Goal: Transaction & Acquisition: Purchase product/service

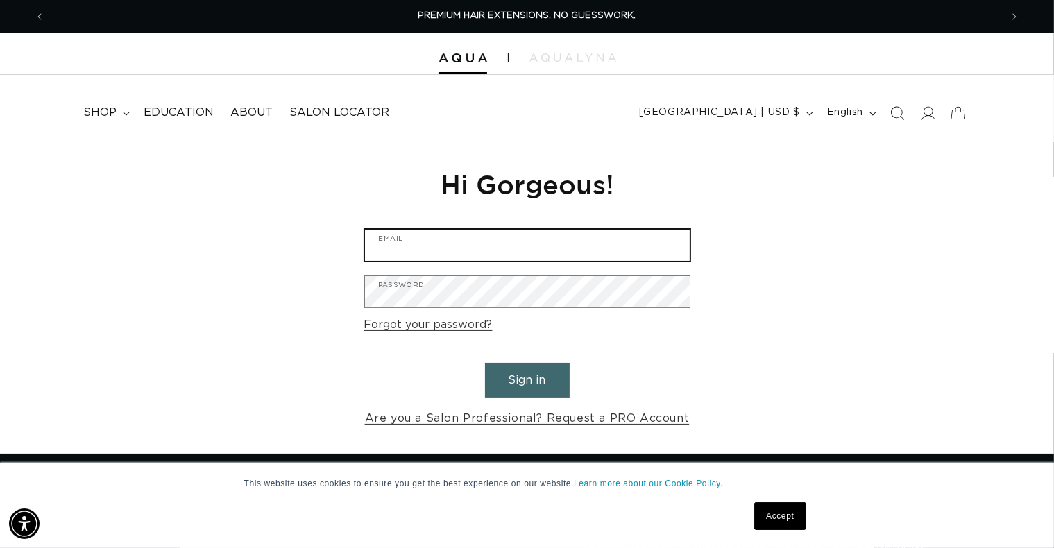
type input "missmaui614@gmail.com"
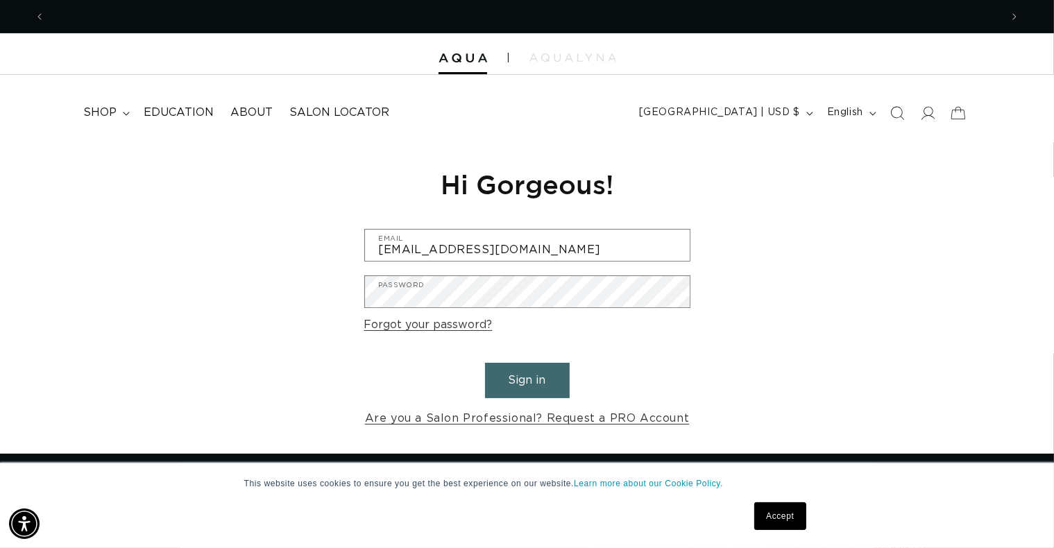
click at [525, 377] on button "Sign in" at bounding box center [527, 380] width 85 height 35
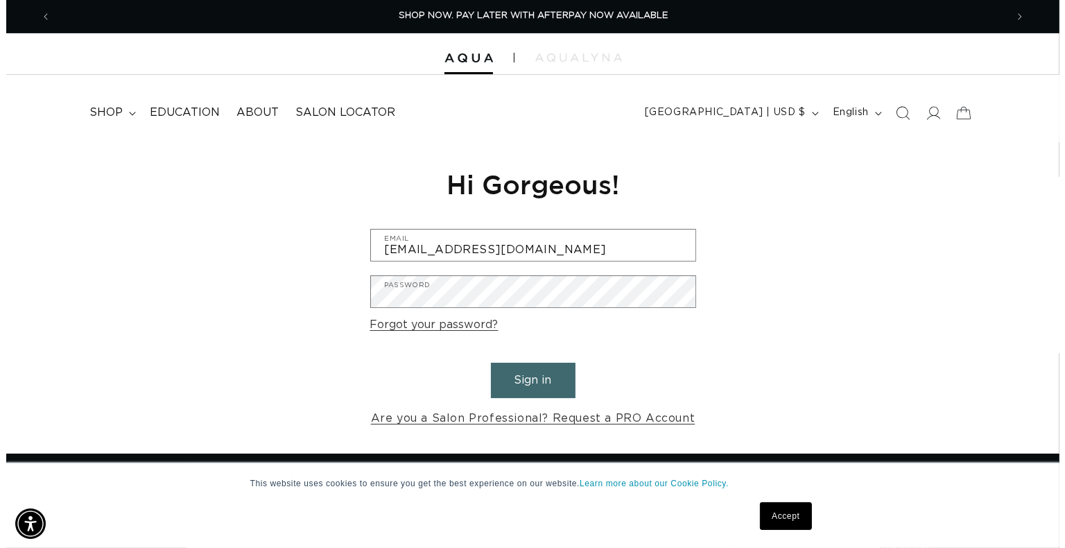
scroll to position [0, 966]
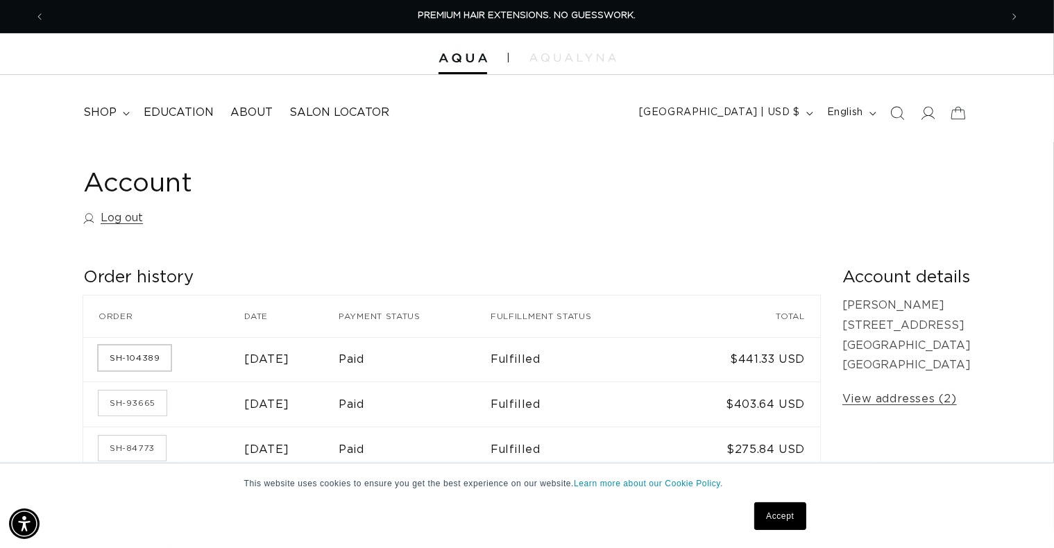
click at [139, 354] on link "SH-104389" at bounding box center [134, 357] width 72 height 25
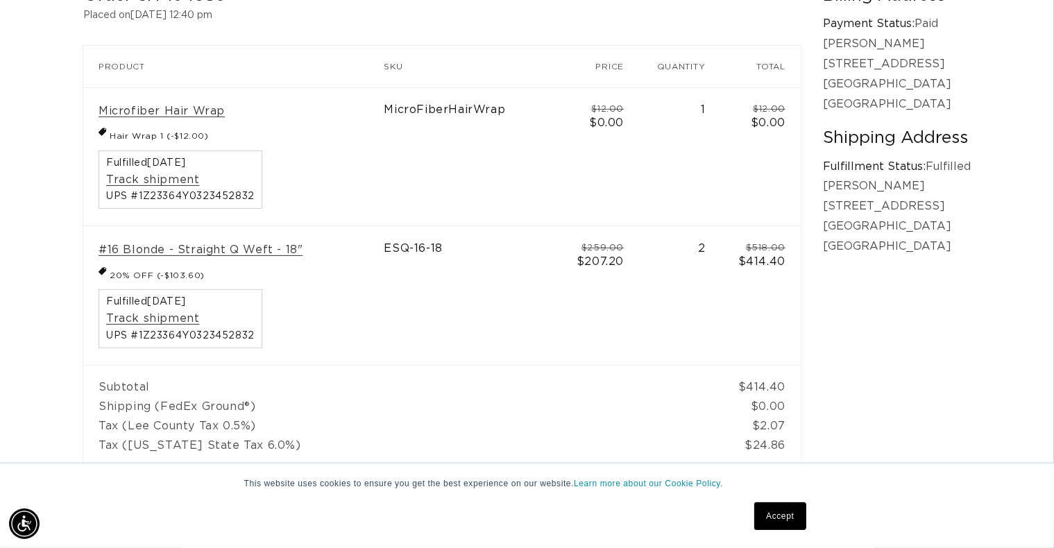
scroll to position [0, 1910]
click at [223, 252] on link "#16 Blonde - Straight Q Weft - 18"" at bounding box center [200, 250] width 204 height 15
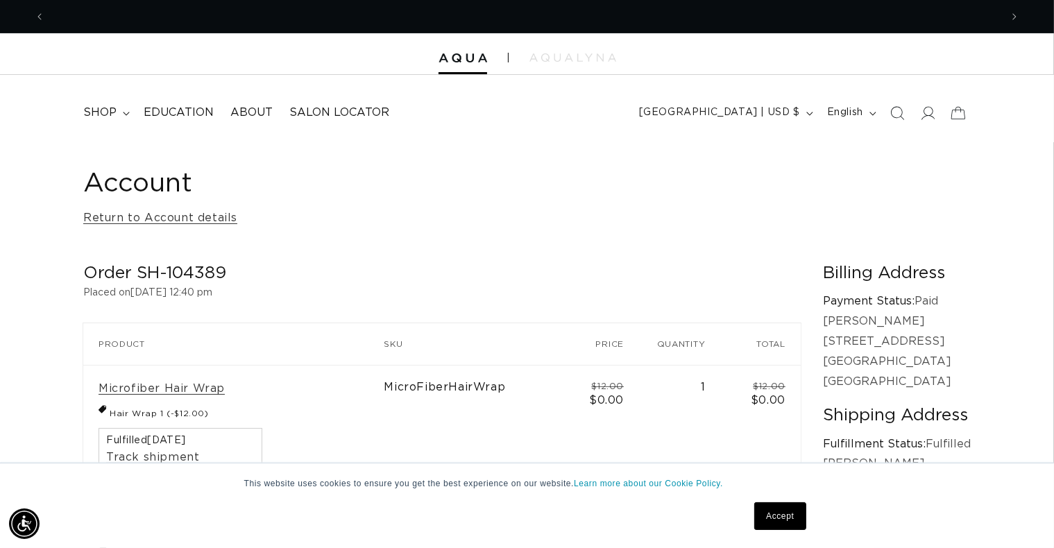
scroll to position [0, 954]
click at [108, 109] on span "shop" at bounding box center [99, 112] width 33 height 15
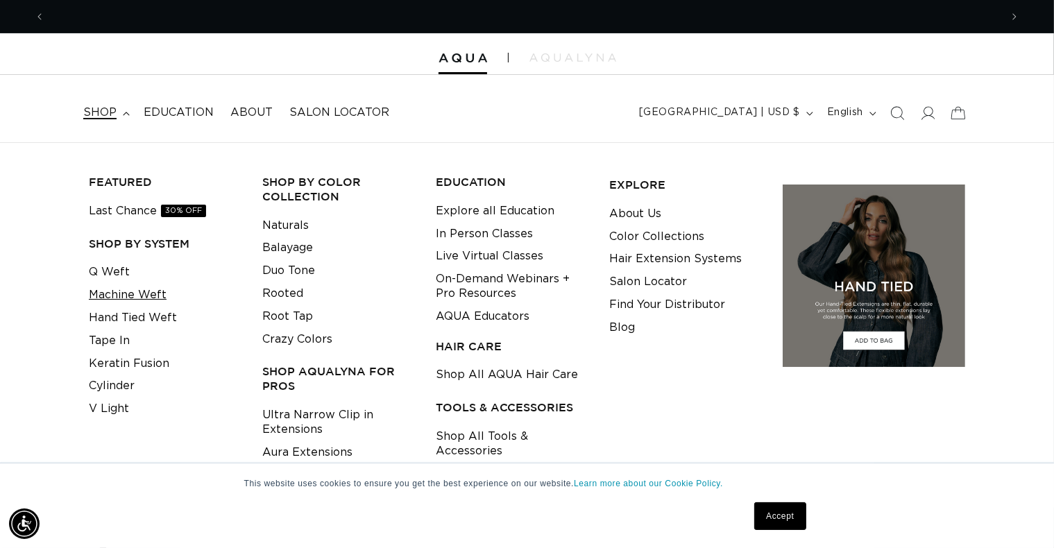
scroll to position [0, 0]
click at [148, 296] on link "Machine Weft" at bounding box center [128, 295] width 78 height 23
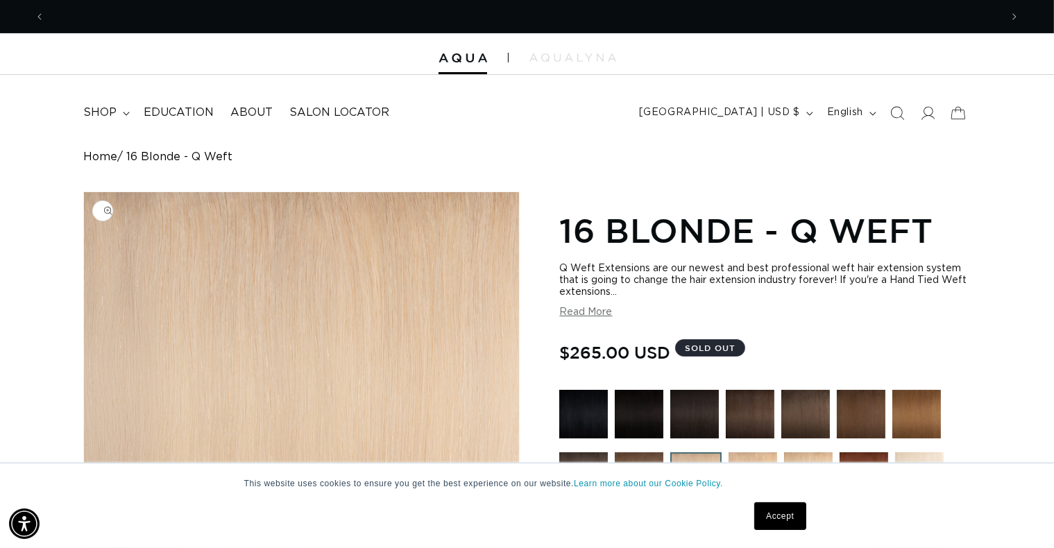
scroll to position [0, 1910]
click at [583, 314] on button "Read More" at bounding box center [585, 313] width 53 height 12
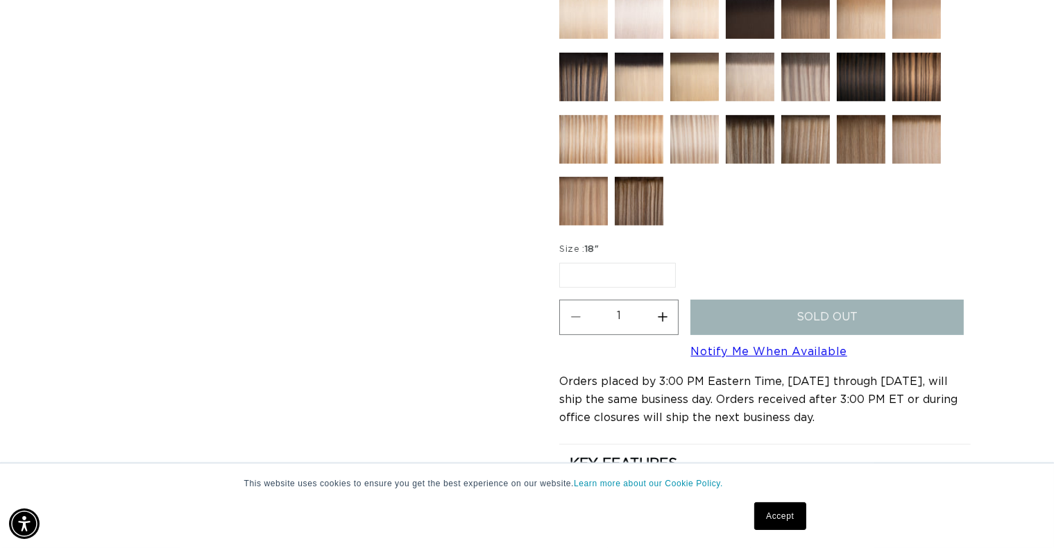
scroll to position [832, 0]
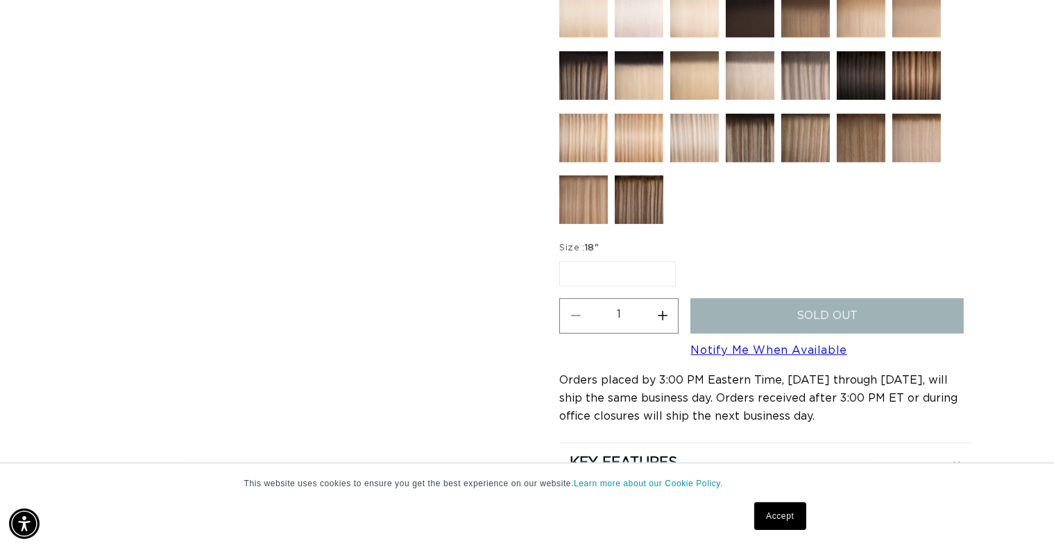
click at [586, 276] on label "18" Variant sold out or unavailable" at bounding box center [617, 273] width 117 height 25
click at [563, 259] on input "18" Variant sold out or unavailable" at bounding box center [563, 259] width 1 height 1
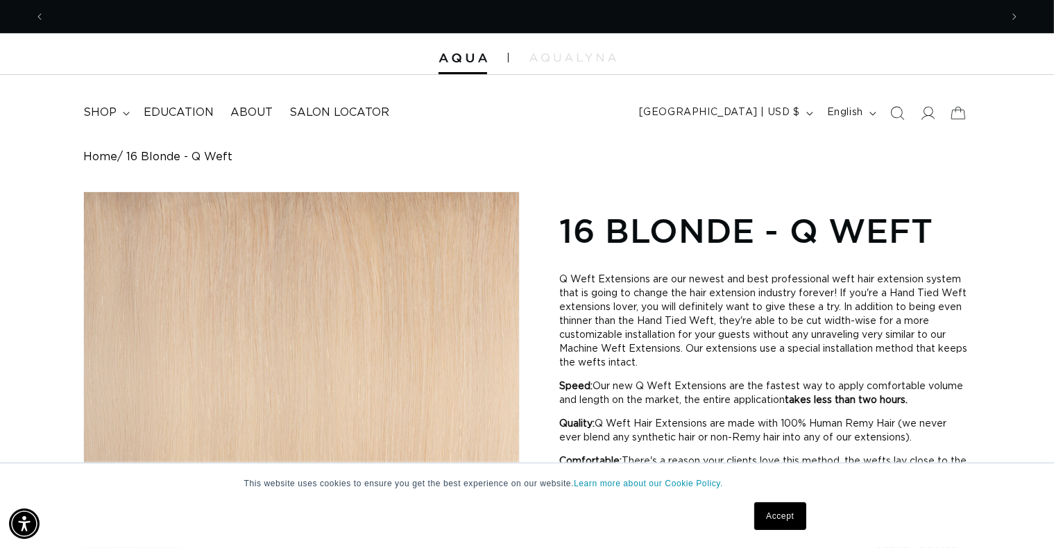
scroll to position [0, 1910]
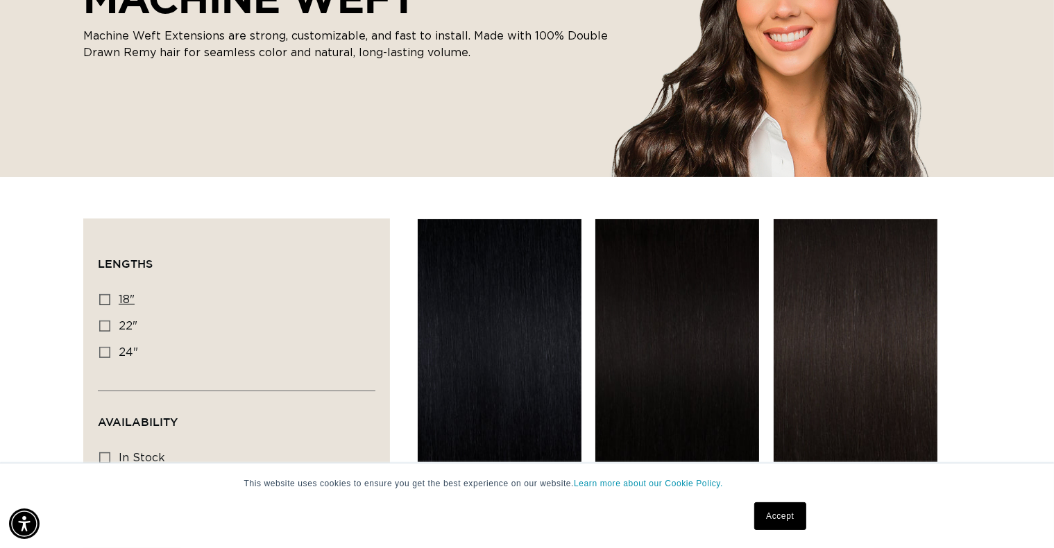
scroll to position [0, 954]
click at [100, 297] on rect at bounding box center [105, 300] width 10 height 10
click at [100, 297] on input "18" 18" (41 products)" at bounding box center [104, 299] width 11 height 11
checkbox input "true"
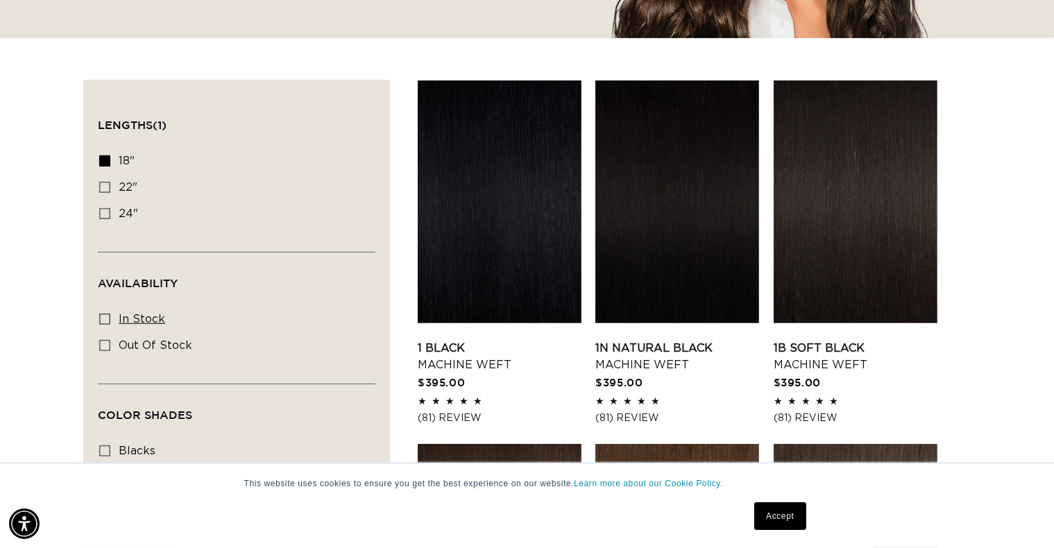
scroll to position [0, 1910]
click at [108, 315] on icon at bounding box center [104, 319] width 11 height 11
click at [108, 315] on input "In stock In stock (39 products)" at bounding box center [104, 319] width 11 height 11
checkbox input "true"
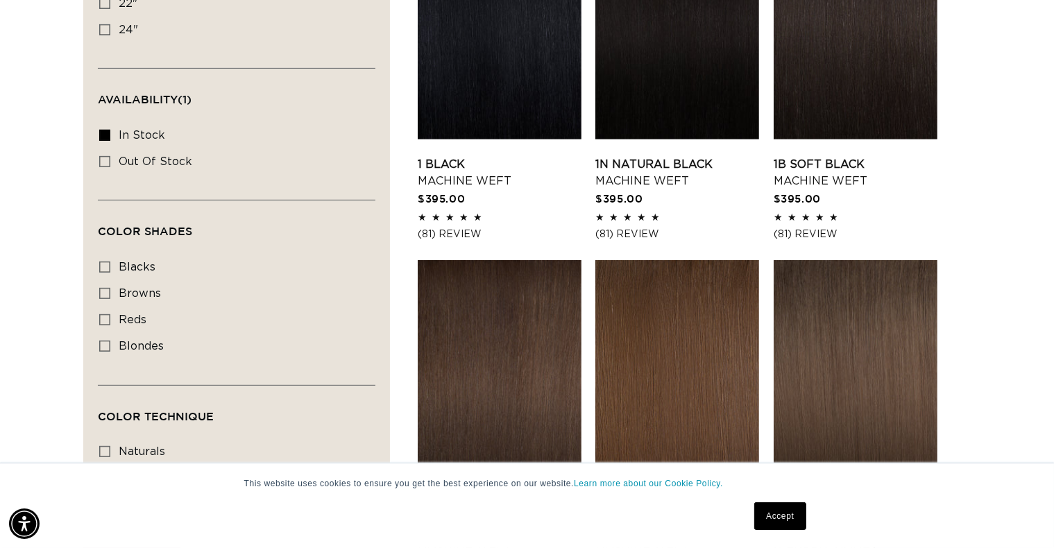
scroll to position [624, 0]
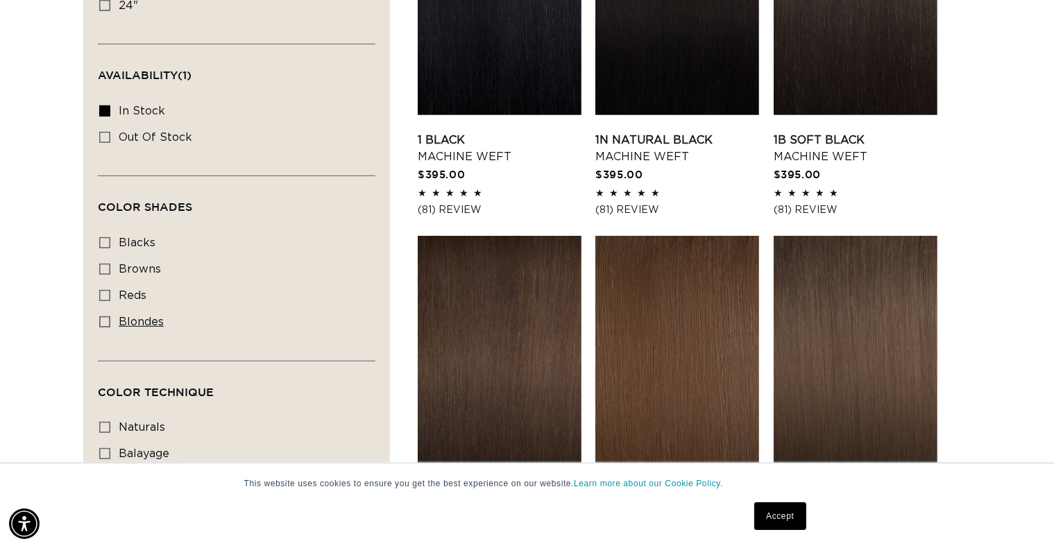
click at [101, 316] on icon at bounding box center [104, 321] width 11 height 11
click at [101, 316] on input "blondes blondes (19 products)" at bounding box center [104, 321] width 11 height 11
checkbox input "true"
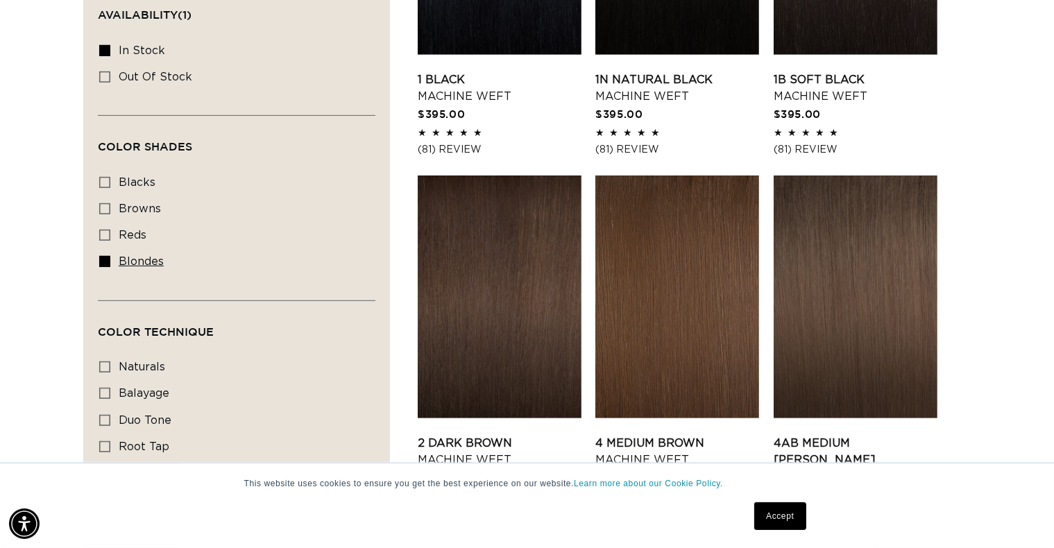
scroll to position [763, 0]
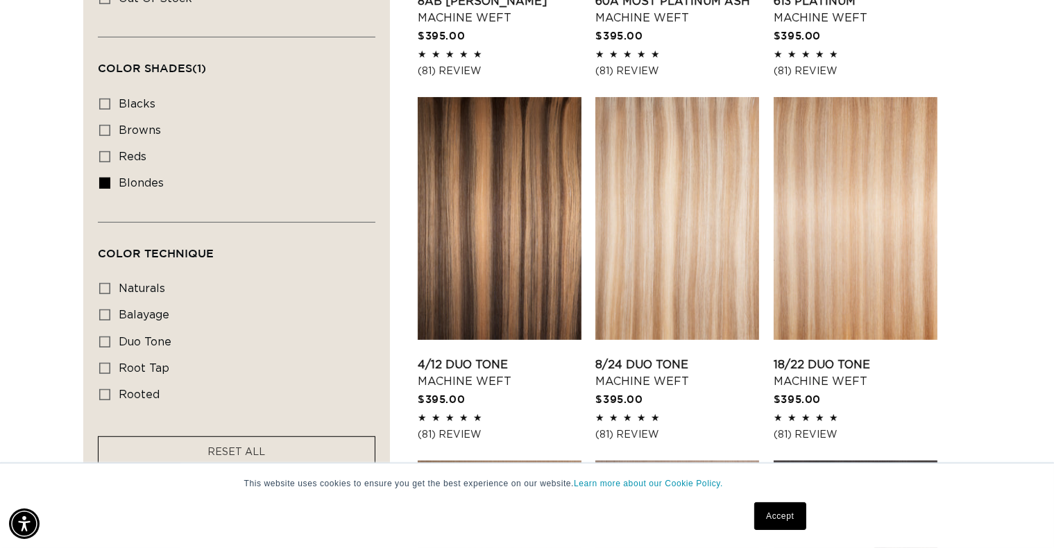
scroll to position [0, 954]
click at [103, 284] on icon at bounding box center [104, 288] width 11 height 11
click at [103, 284] on input "naturals naturals (3 products)" at bounding box center [104, 288] width 11 height 11
checkbox input "true"
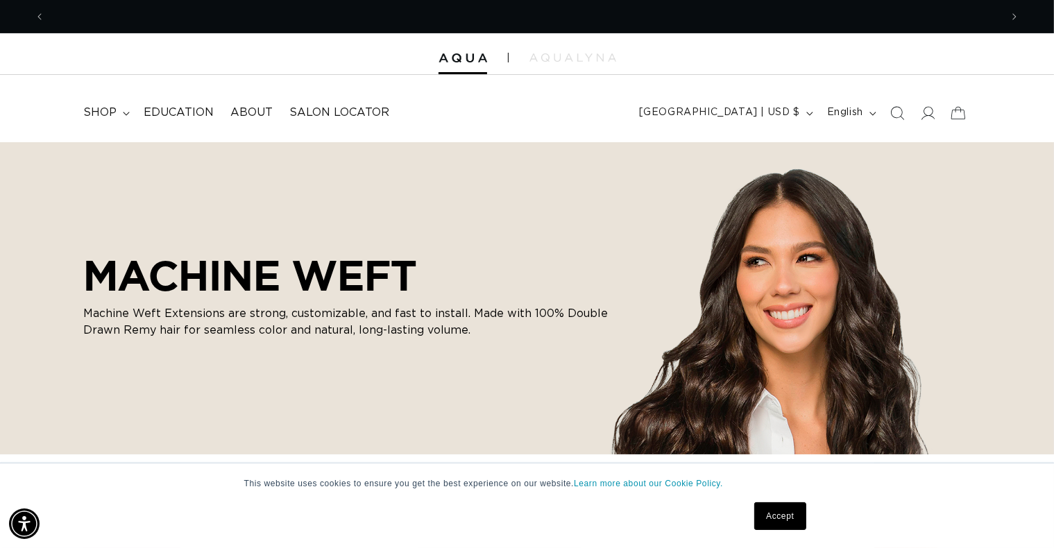
scroll to position [0, 954]
click at [95, 110] on span "shop" at bounding box center [99, 112] width 33 height 15
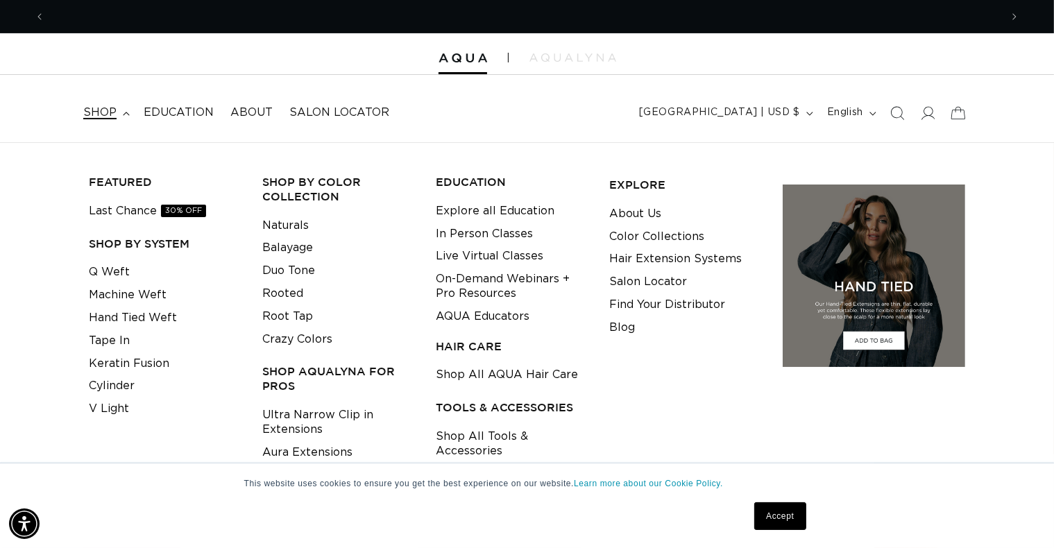
scroll to position [0, 1910]
click at [119, 276] on link "Q Weft" at bounding box center [109, 272] width 41 height 23
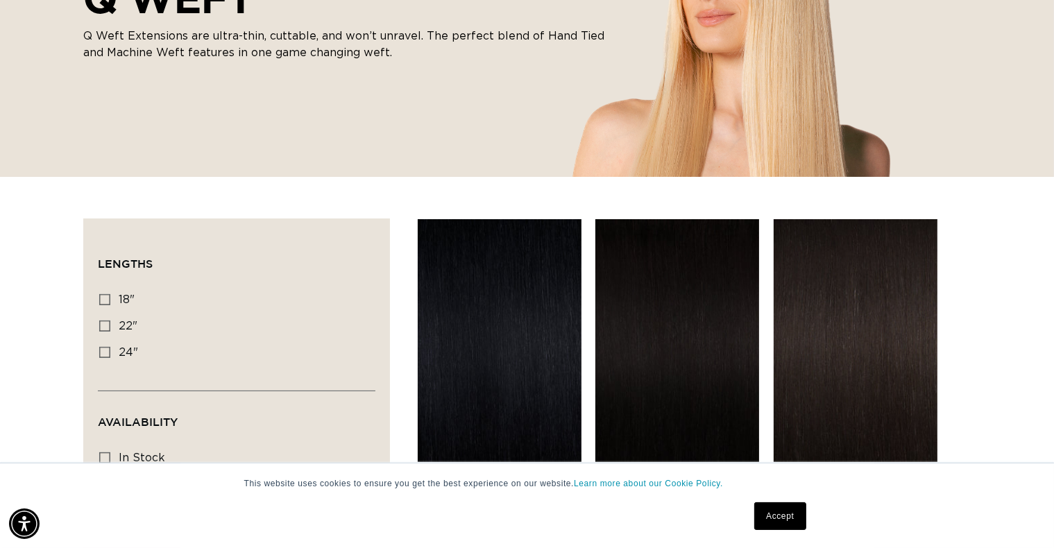
scroll to position [0, 954]
click at [103, 296] on icon at bounding box center [104, 299] width 11 height 11
click at [103, 296] on input "18" 18" (5 products)" at bounding box center [104, 299] width 11 height 11
checkbox input "true"
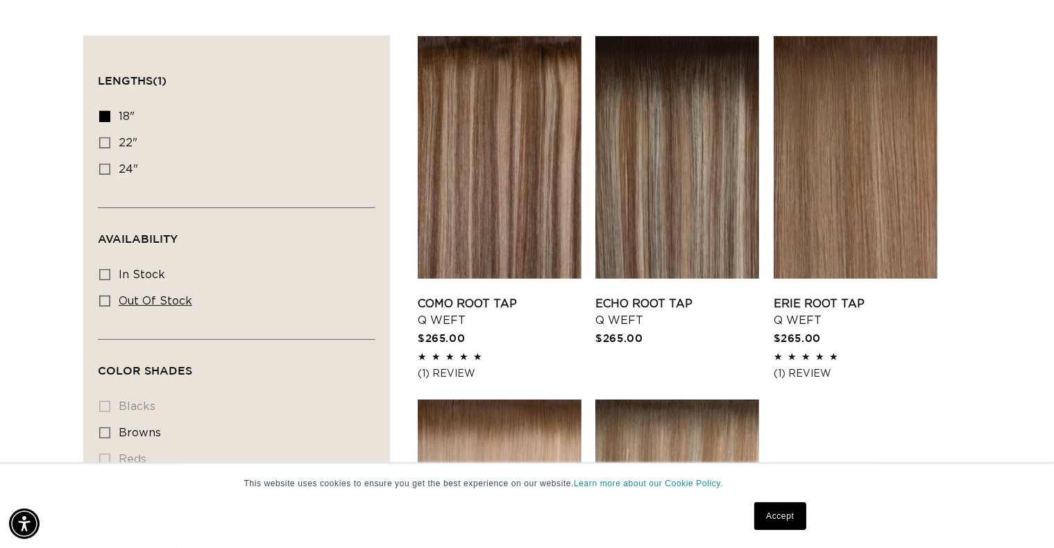
scroll to position [486, 0]
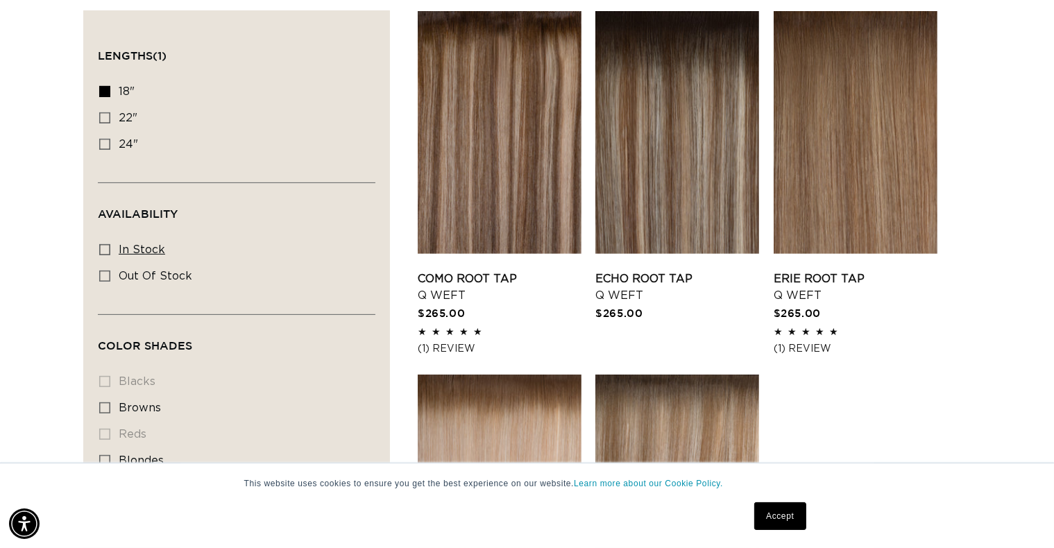
click at [103, 248] on icon at bounding box center [104, 249] width 11 height 11
click at [103, 248] on input "In stock In stock (4 products)" at bounding box center [104, 249] width 11 height 11
checkbox input "true"
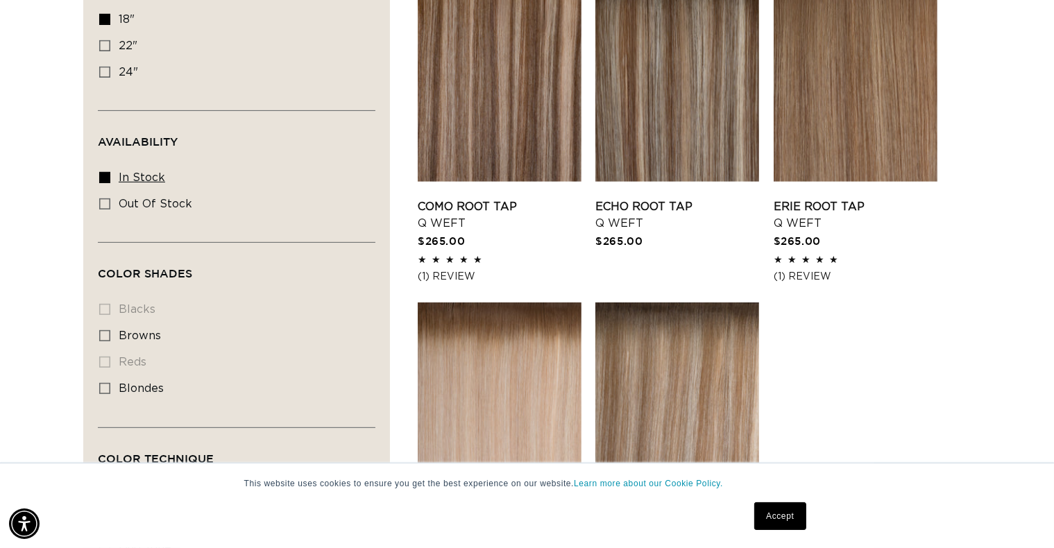
scroll to position [694, 0]
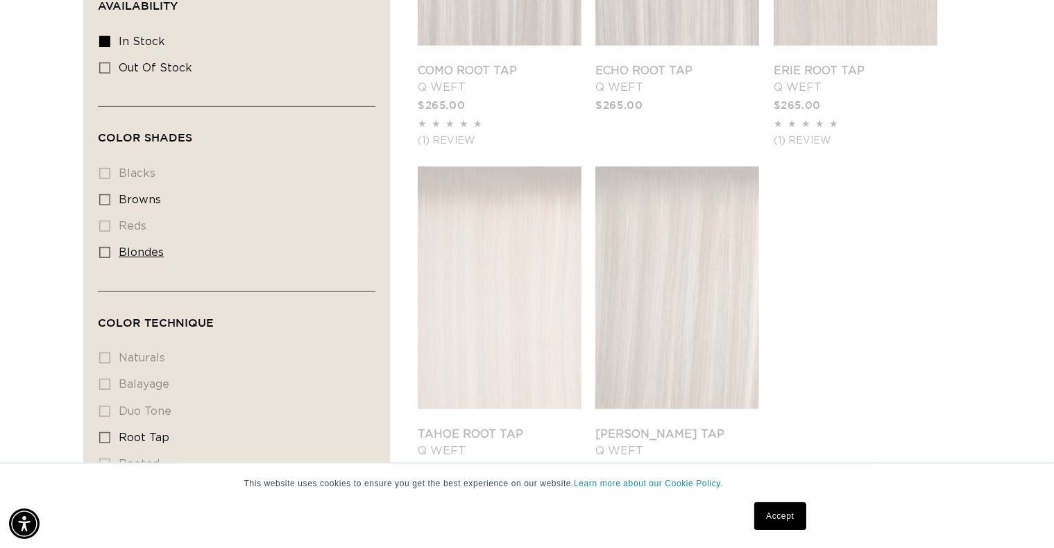
scroll to position [667, 0]
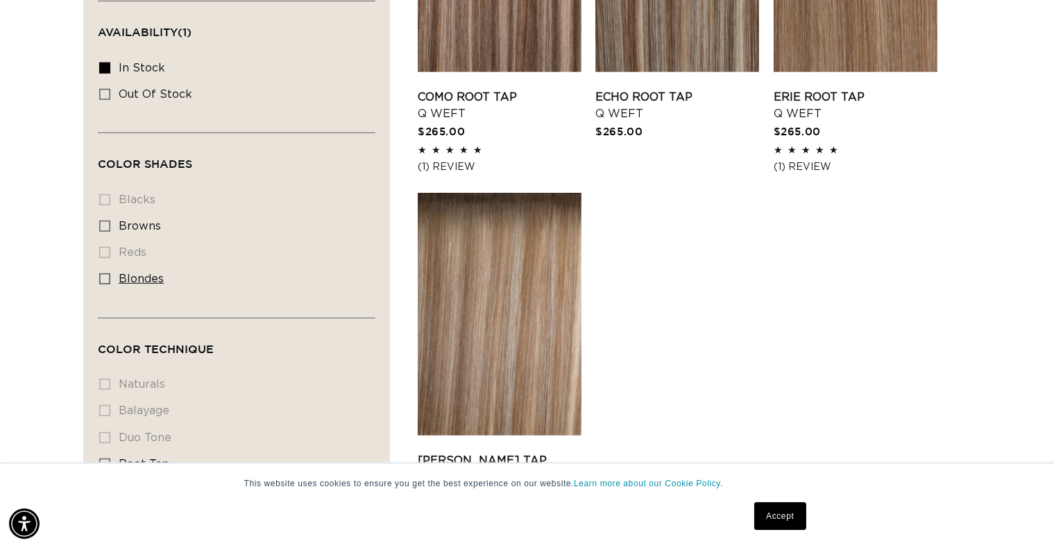
click at [107, 269] on label "blondes blondes (4 products)" at bounding box center [232, 279] width 266 height 26
click at [107, 273] on input "blondes blondes (4 products)" at bounding box center [104, 278] width 11 height 11
checkbox input "true"
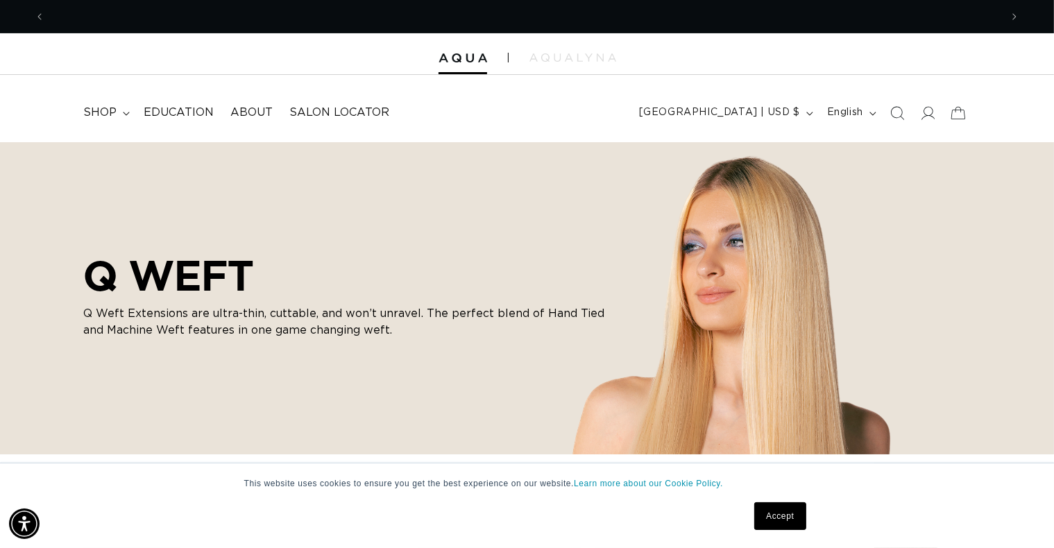
scroll to position [0, 954]
click at [116, 117] on summary "shop" at bounding box center [105, 112] width 60 height 31
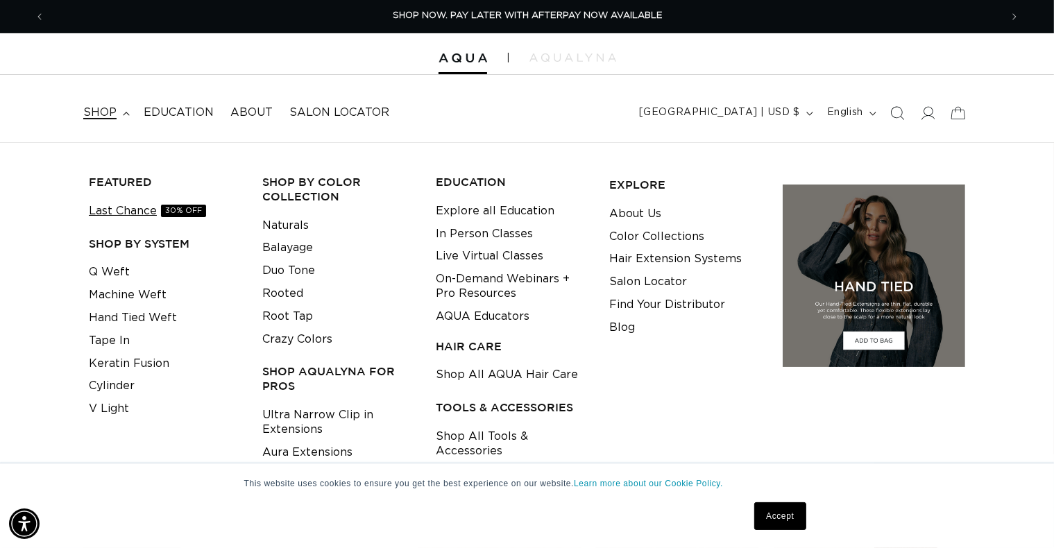
click at [139, 209] on link "Last Chance 30% OFF" at bounding box center [147, 211] width 117 height 23
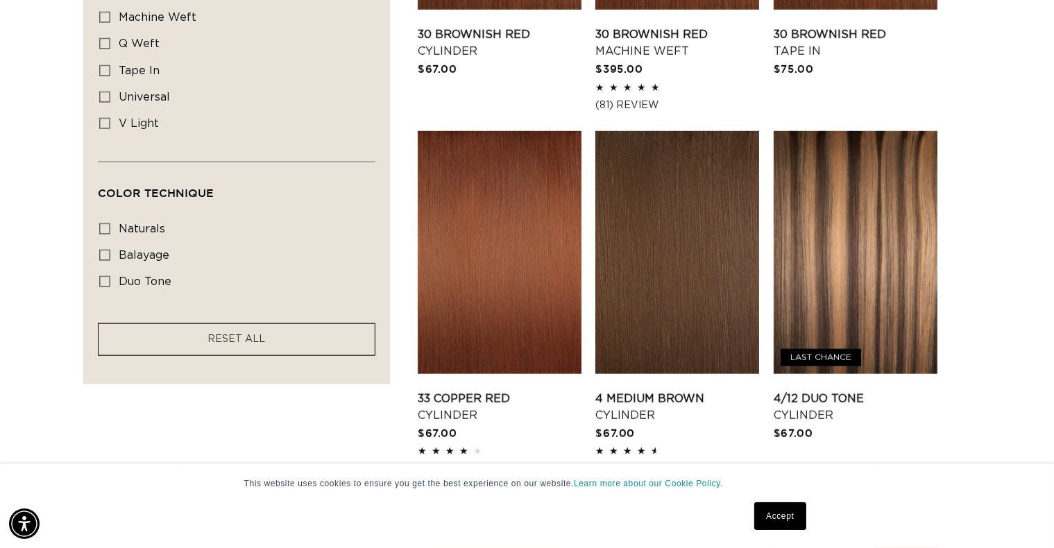
scroll to position [0, 1910]
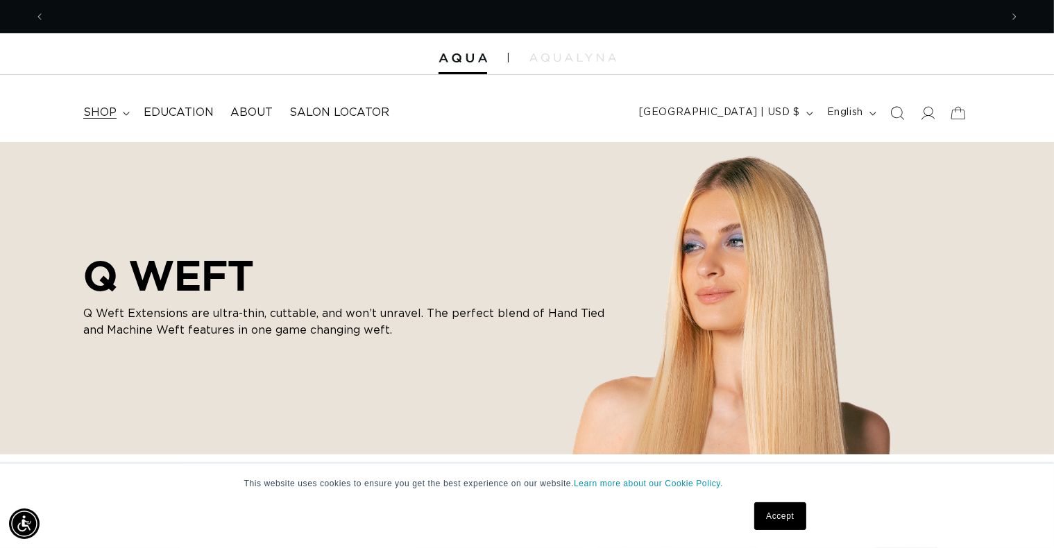
scroll to position [0, 1910]
click at [112, 117] on span "shop" at bounding box center [99, 112] width 33 height 15
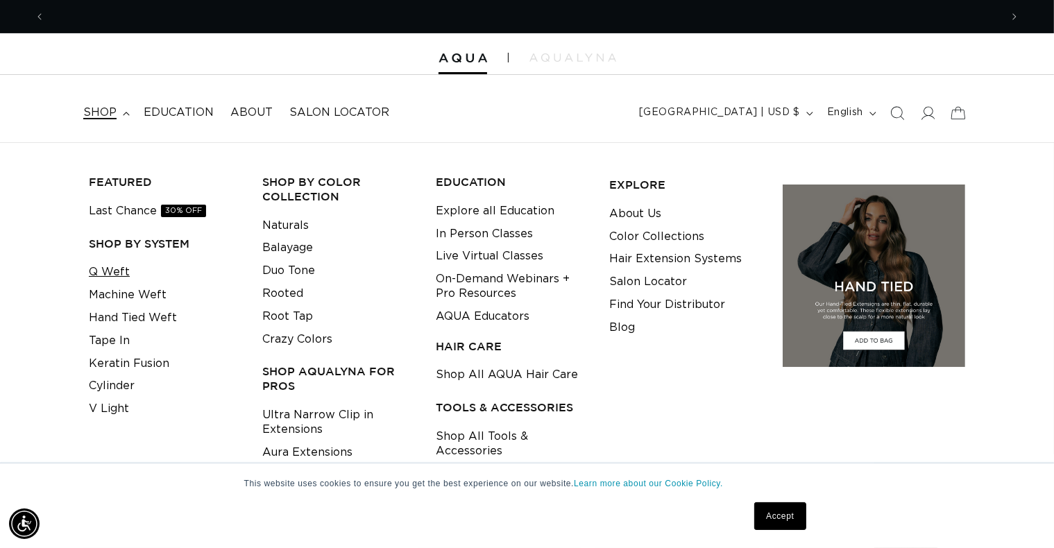
scroll to position [0, 0]
click at [113, 273] on link "Q Weft" at bounding box center [109, 272] width 41 height 23
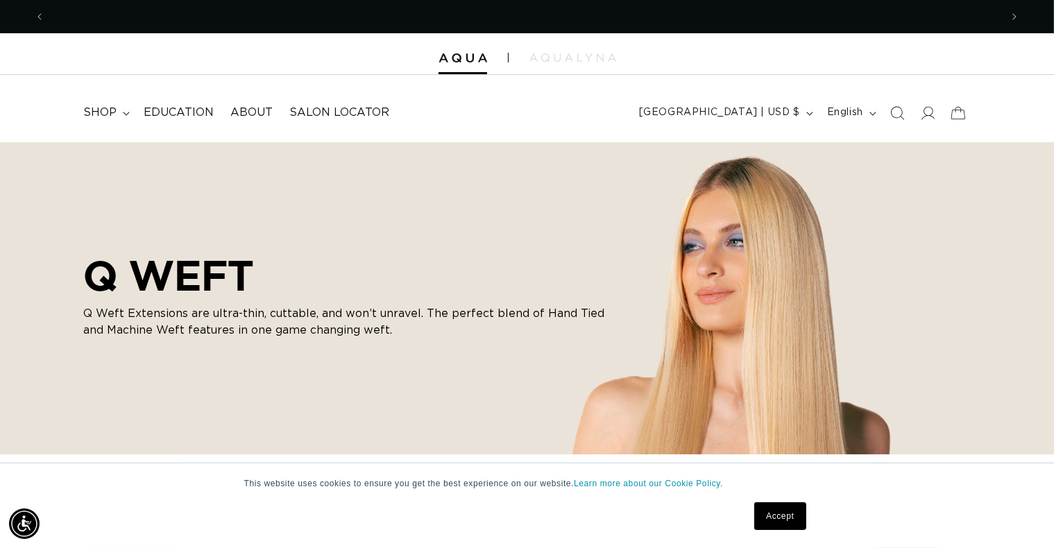
scroll to position [0, 954]
click at [105, 105] on span "shop" at bounding box center [99, 112] width 33 height 15
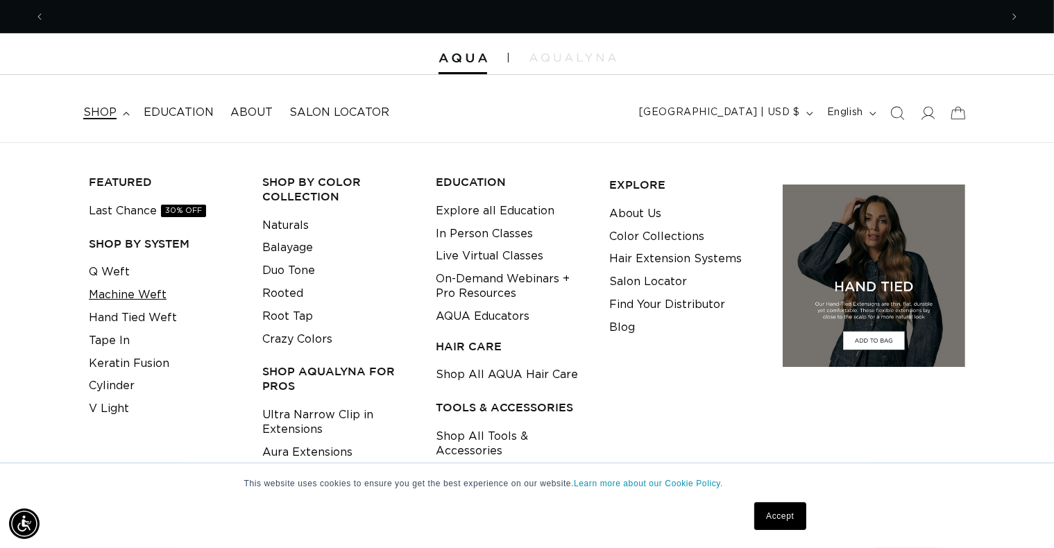
scroll to position [0, 1910]
click at [147, 292] on link "Machine Weft" at bounding box center [128, 295] width 78 height 23
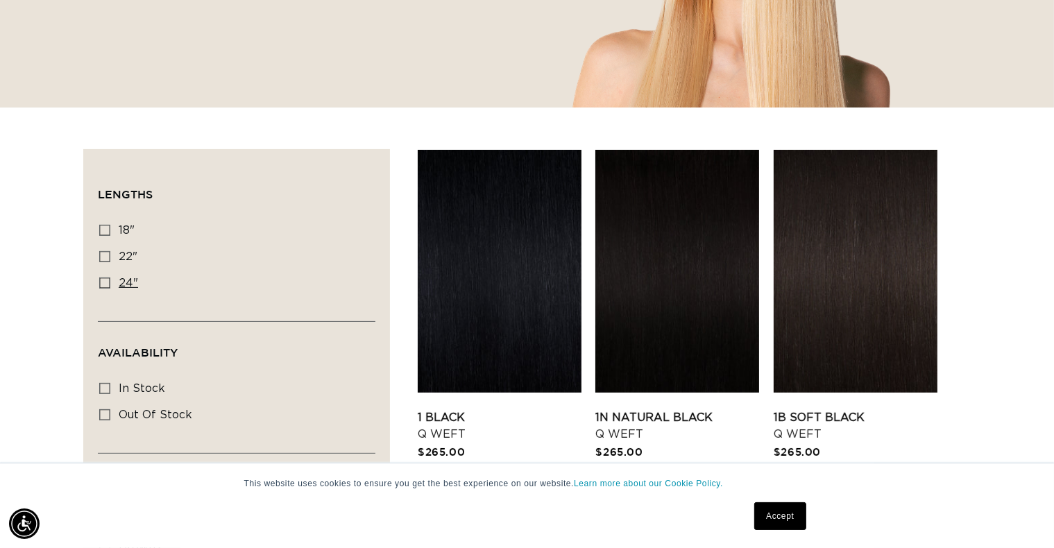
scroll to position [0, 954]
click at [104, 227] on icon at bounding box center [104, 230] width 11 height 11
click at [104, 227] on input "18" 18" (5 products)" at bounding box center [104, 230] width 11 height 11
checkbox input "true"
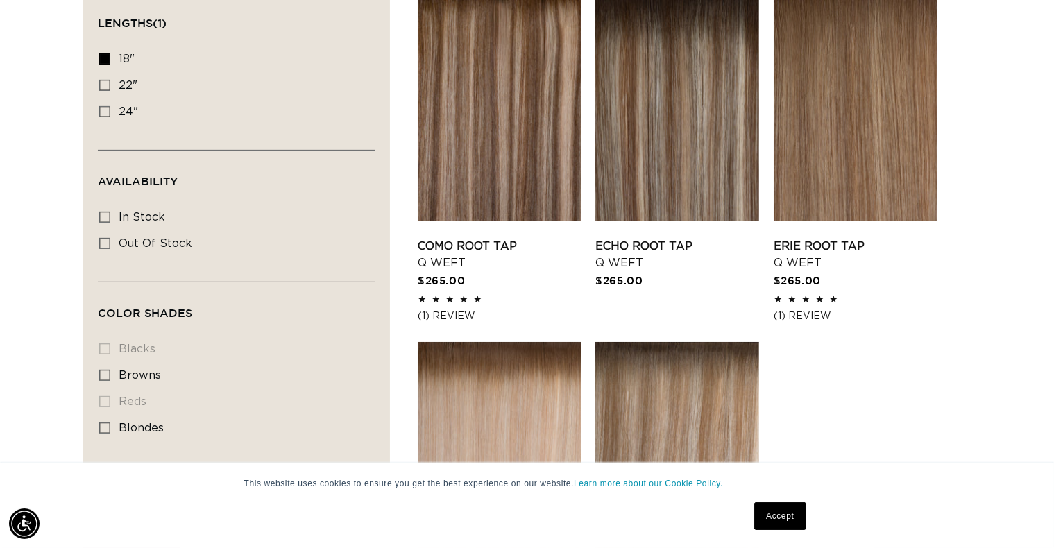
scroll to position [555, 0]
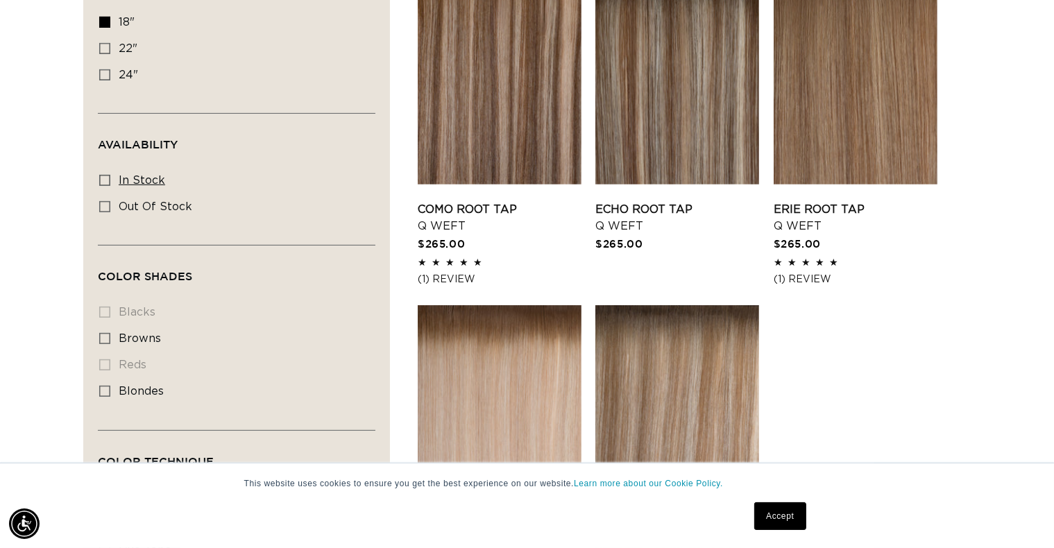
click at [100, 178] on icon at bounding box center [104, 180] width 11 height 11
click at [100, 178] on input "In stock In stock (4 products)" at bounding box center [104, 180] width 11 height 11
checkbox input "true"
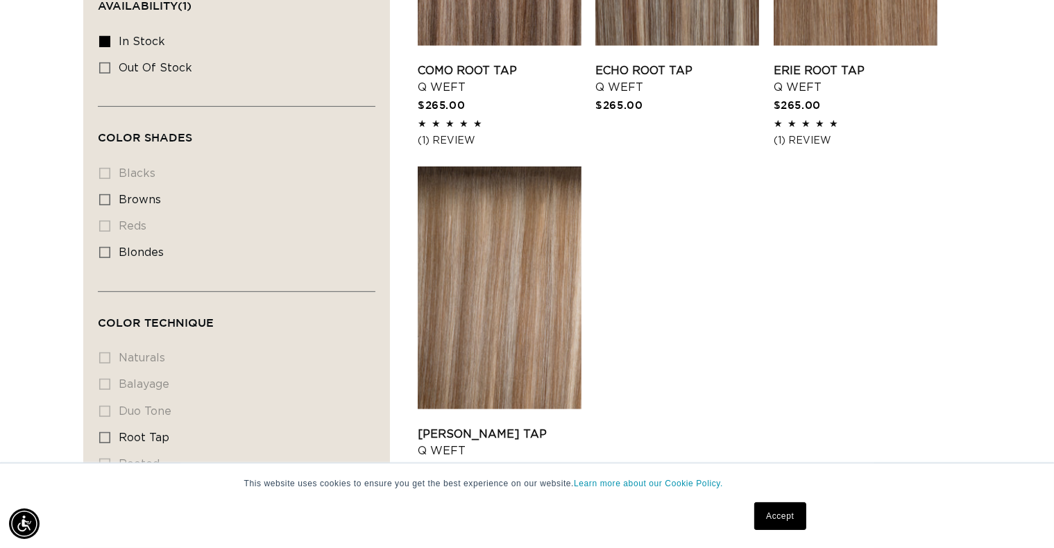
scroll to position [667, 0]
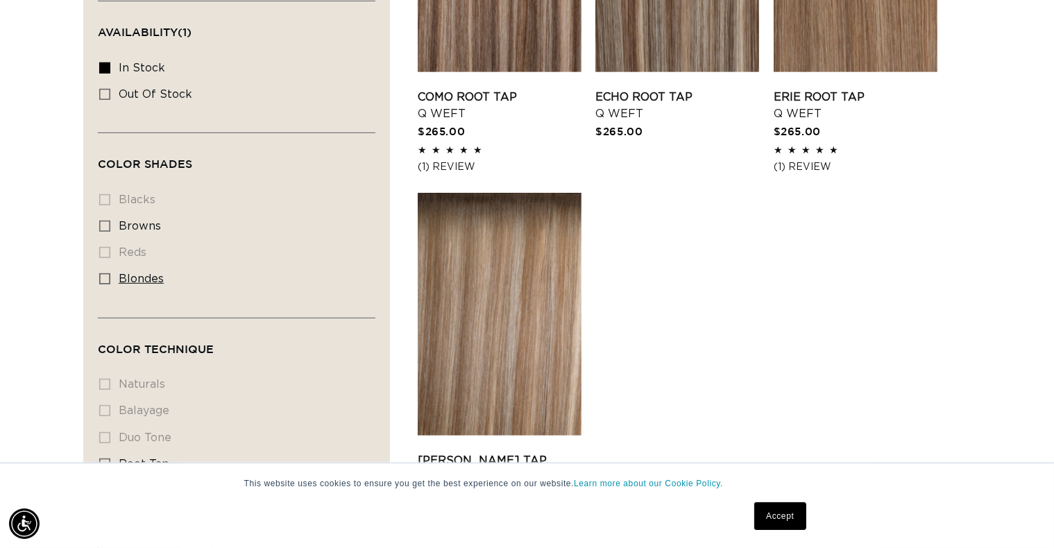
click at [105, 273] on icon at bounding box center [104, 278] width 11 height 11
click at [105, 273] on input "blondes blondes (4 products)" at bounding box center [104, 278] width 11 height 11
checkbox input "true"
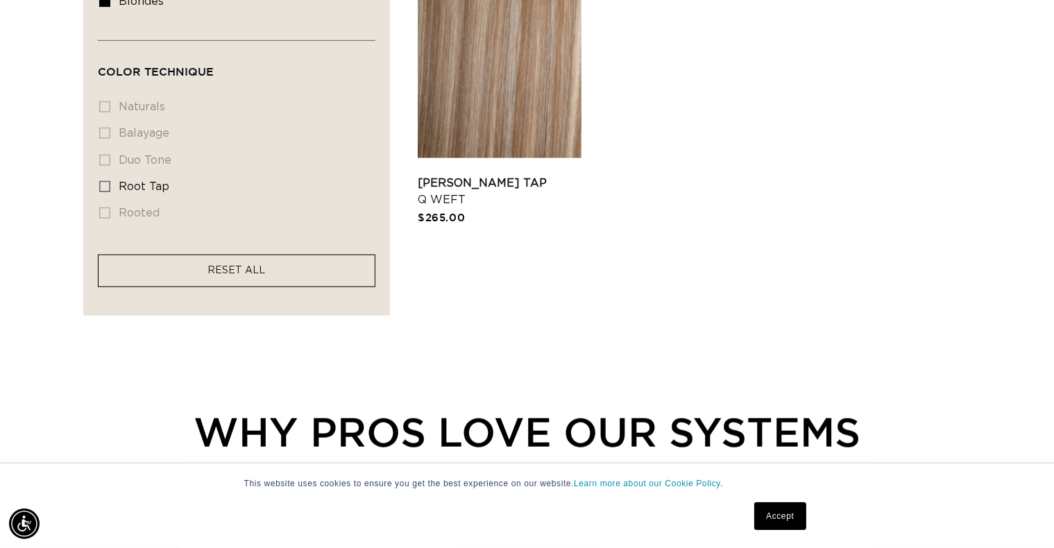
click at [231, 266] on span "RESET ALL" at bounding box center [237, 271] width 58 height 10
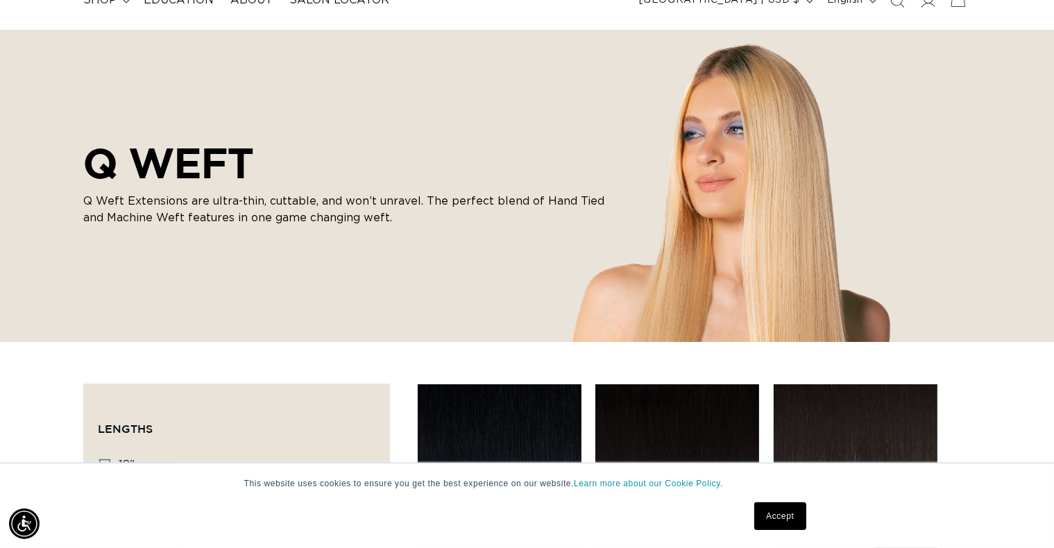
scroll to position [0, 1910]
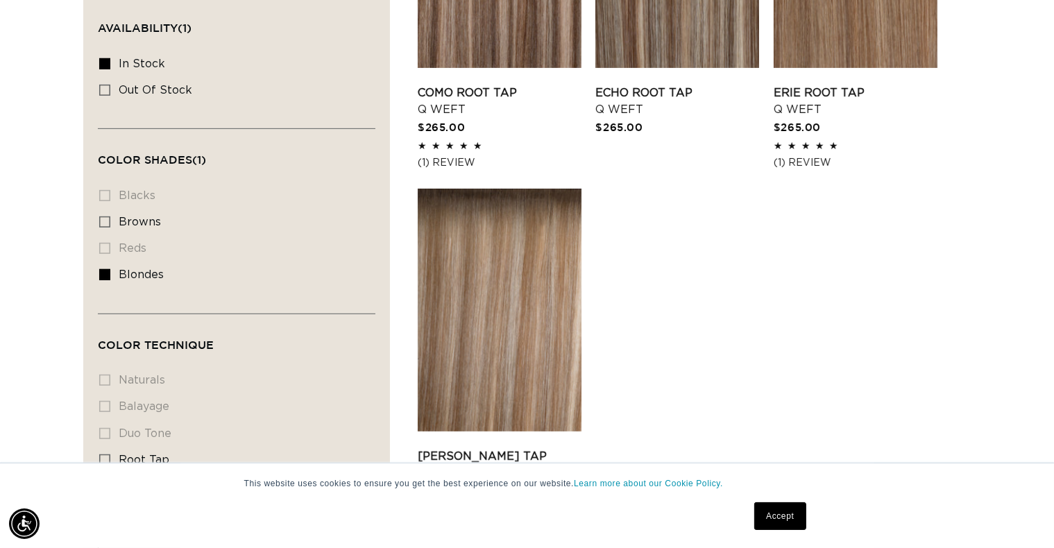
scroll to position [598, 0]
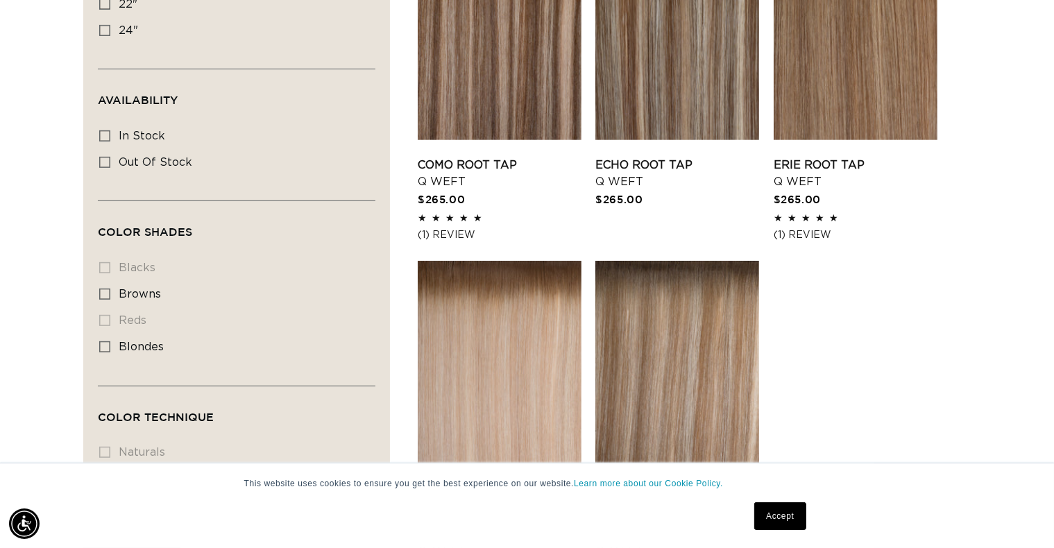
scroll to position [0, 954]
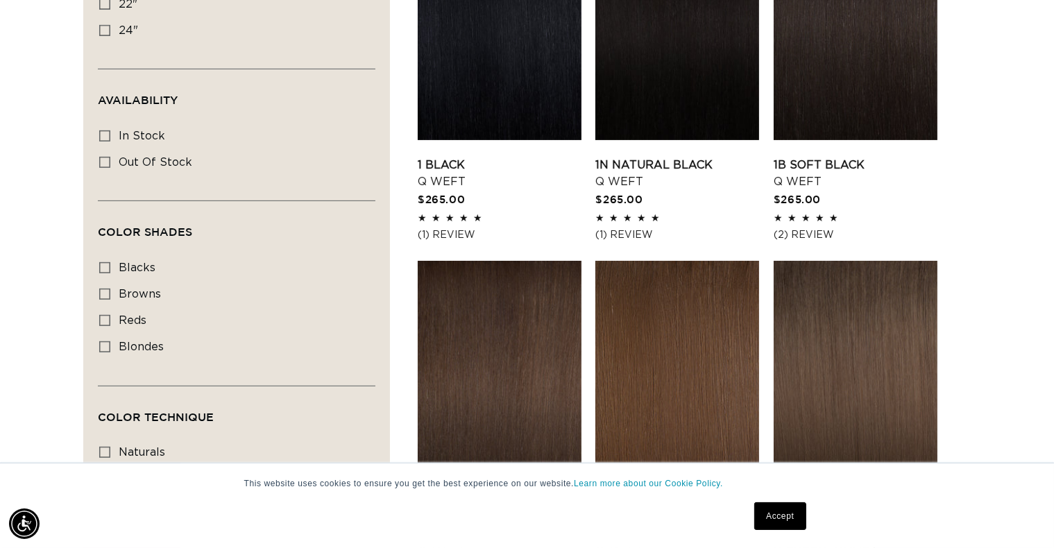
scroll to position [347, 0]
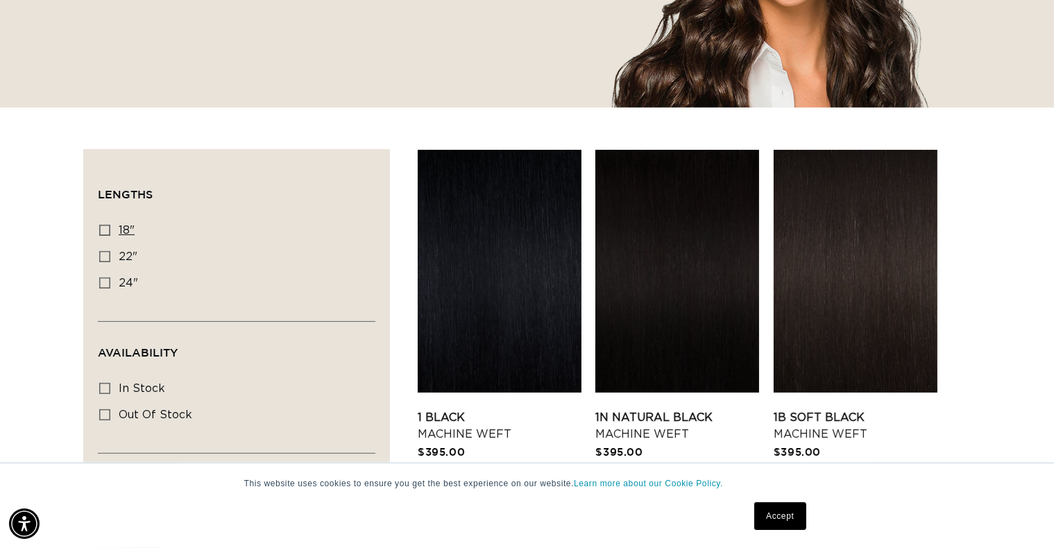
click at [105, 231] on icon at bounding box center [104, 230] width 11 height 11
click at [105, 231] on input "18" 18" (41 products)" at bounding box center [104, 230] width 11 height 11
checkbox input "true"
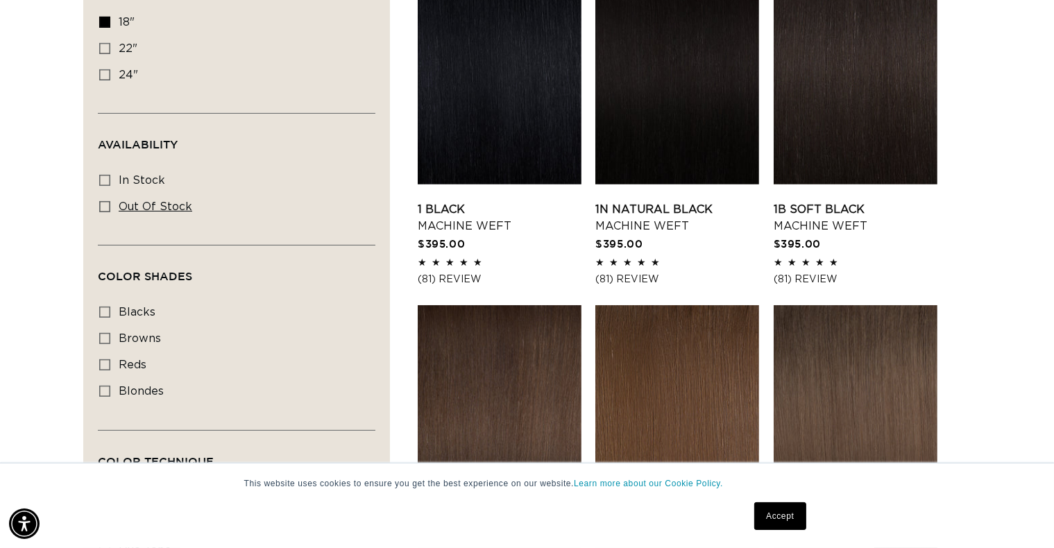
scroll to position [510, 0]
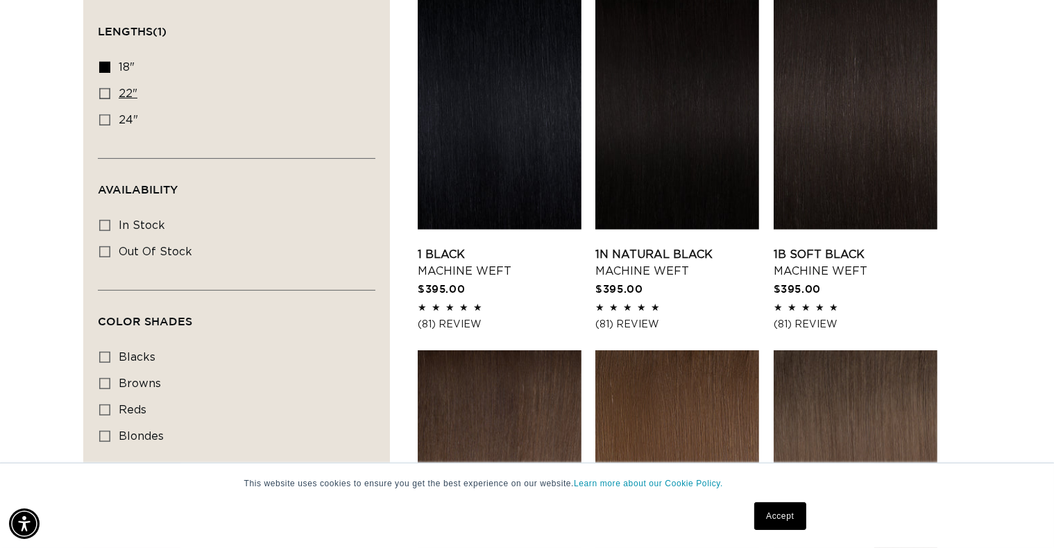
click at [104, 90] on icon at bounding box center [104, 93] width 11 height 11
click at [104, 90] on input "22" 22" (33 products)" at bounding box center [104, 93] width 11 height 11
checkbox input "true"
click at [103, 118] on icon at bounding box center [104, 119] width 11 height 11
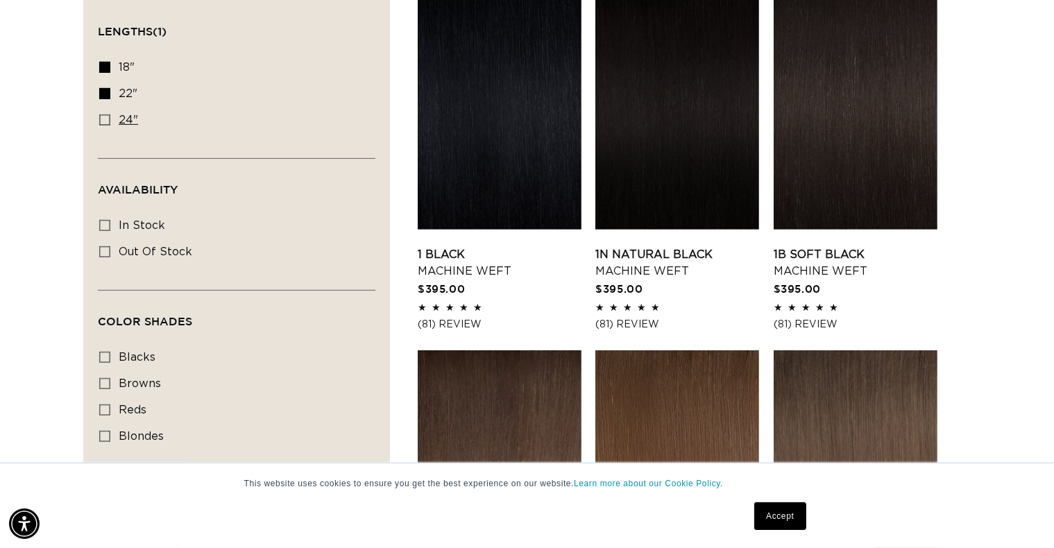
click at [103, 118] on input "24" 24" (27 products)" at bounding box center [104, 119] width 11 height 11
checkbox input "true"
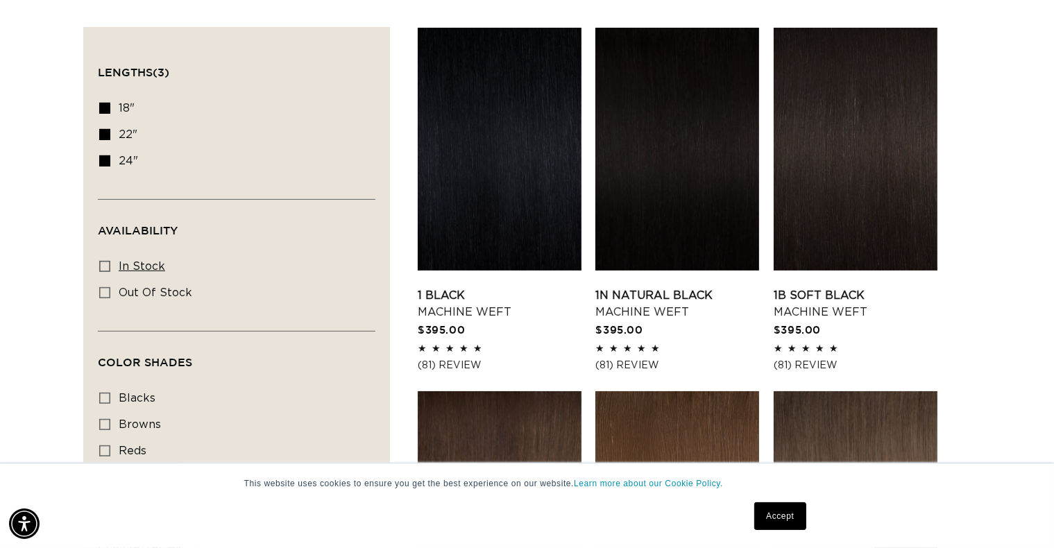
click at [100, 258] on label "In stock In stock (41 products)" at bounding box center [232, 267] width 266 height 26
click at [100, 261] on input "In stock In stock (41 products)" at bounding box center [104, 266] width 11 height 11
checkbox input "true"
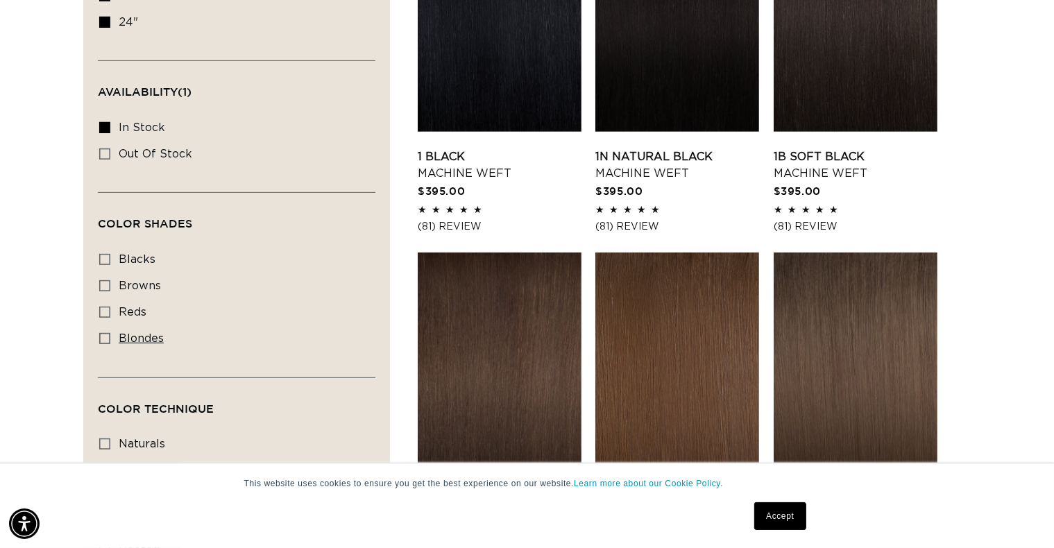
scroll to position [0, 954]
click at [106, 334] on icon at bounding box center [104, 338] width 11 height 11
click at [106, 334] on input "blondes blondes (20 products)" at bounding box center [104, 338] width 11 height 11
checkbox input "true"
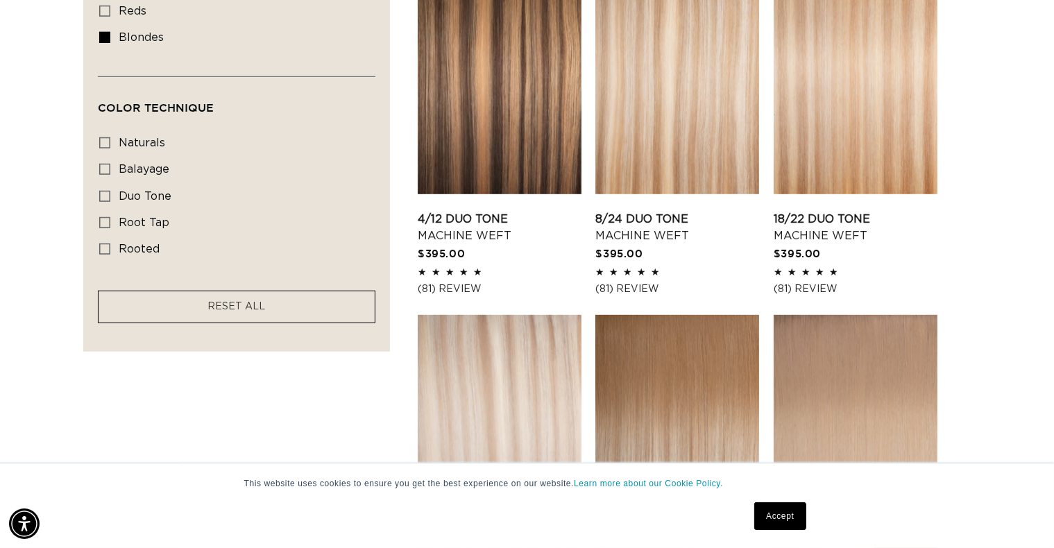
scroll to position [885, 0]
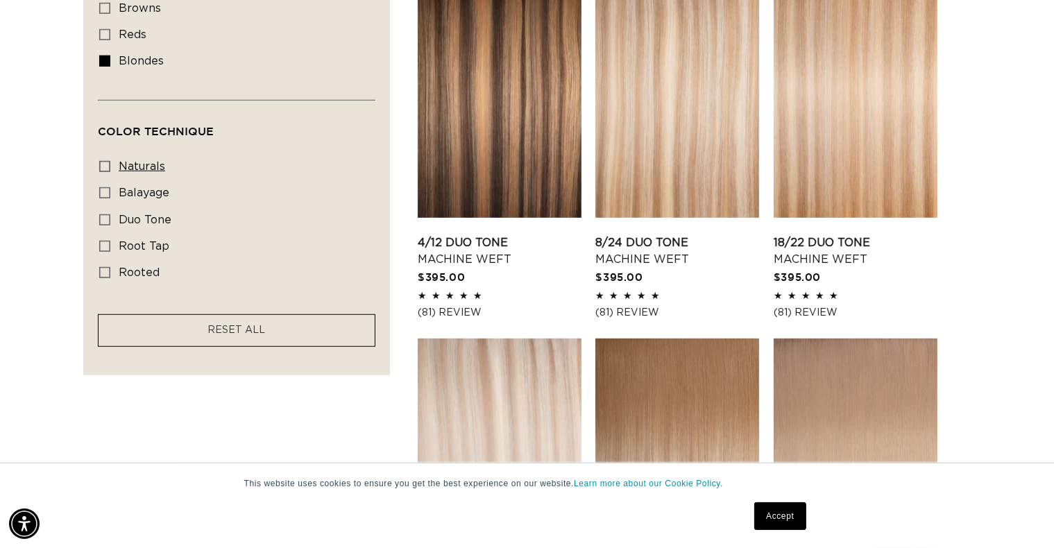
click at [103, 161] on icon at bounding box center [104, 166] width 11 height 11
click at [103, 161] on input "naturals naturals (3 products)" at bounding box center [104, 166] width 11 height 11
checkbox input "true"
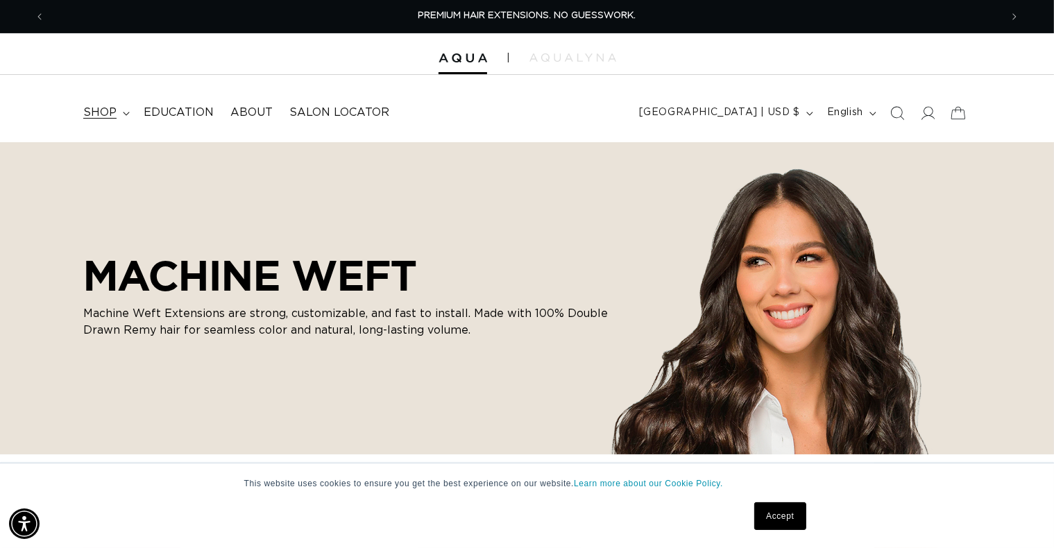
click at [105, 107] on span "shop" at bounding box center [99, 112] width 33 height 15
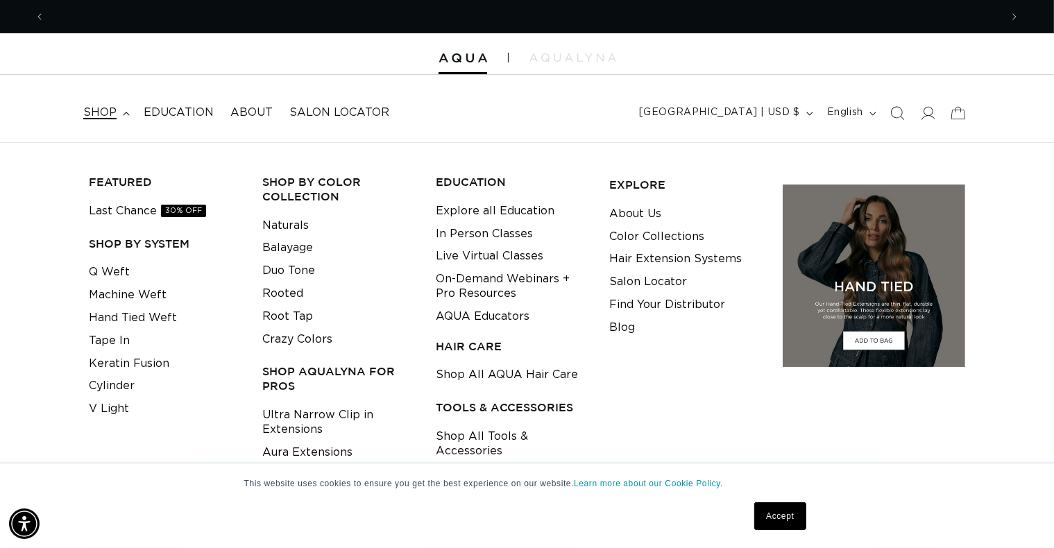
scroll to position [0, 954]
click at [125, 316] on link "Hand Tied Weft" at bounding box center [133, 318] width 88 height 23
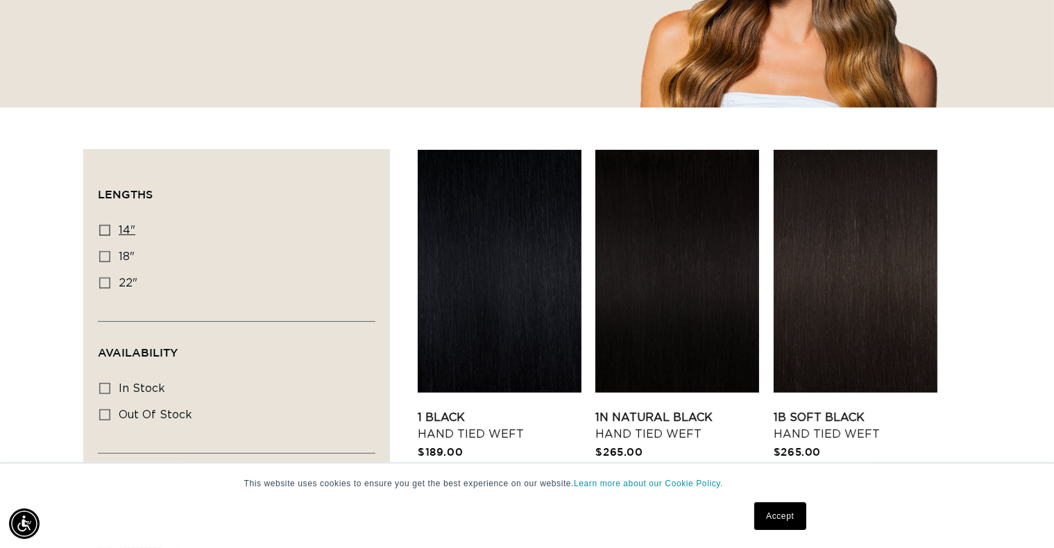
click at [106, 229] on icon at bounding box center [104, 230] width 11 height 11
click at [106, 229] on input "14" 14" (11 products)" at bounding box center [104, 230] width 11 height 11
checkbox input "true"
click at [103, 253] on icon at bounding box center [104, 256] width 11 height 11
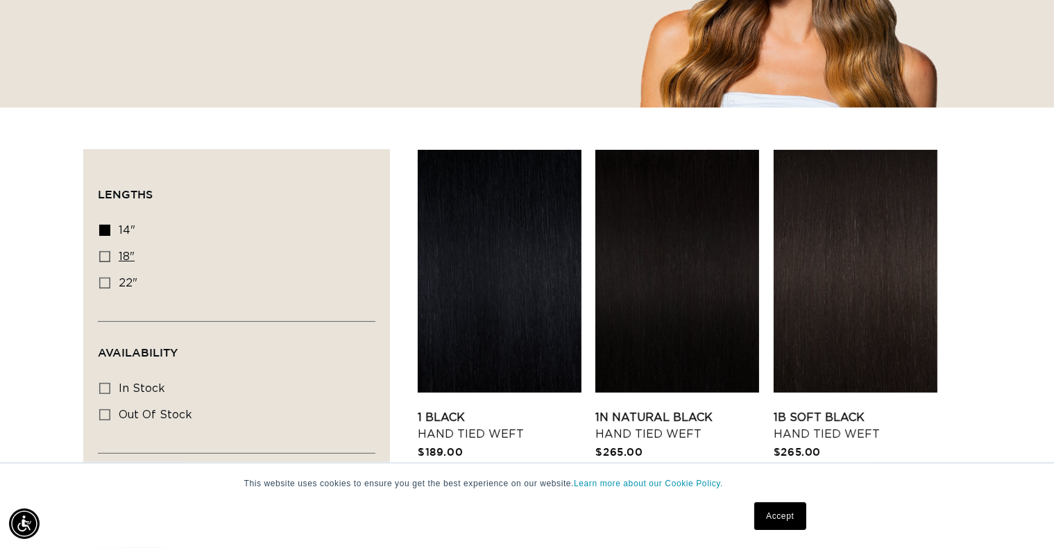
click at [103, 253] on input "18" 18" (35 products)" at bounding box center [104, 256] width 11 height 11
checkbox input "true"
click at [103, 278] on rect at bounding box center [105, 283] width 10 height 10
click at [103, 277] on input "22" 22" (30 products)" at bounding box center [104, 282] width 11 height 11
checkbox input "true"
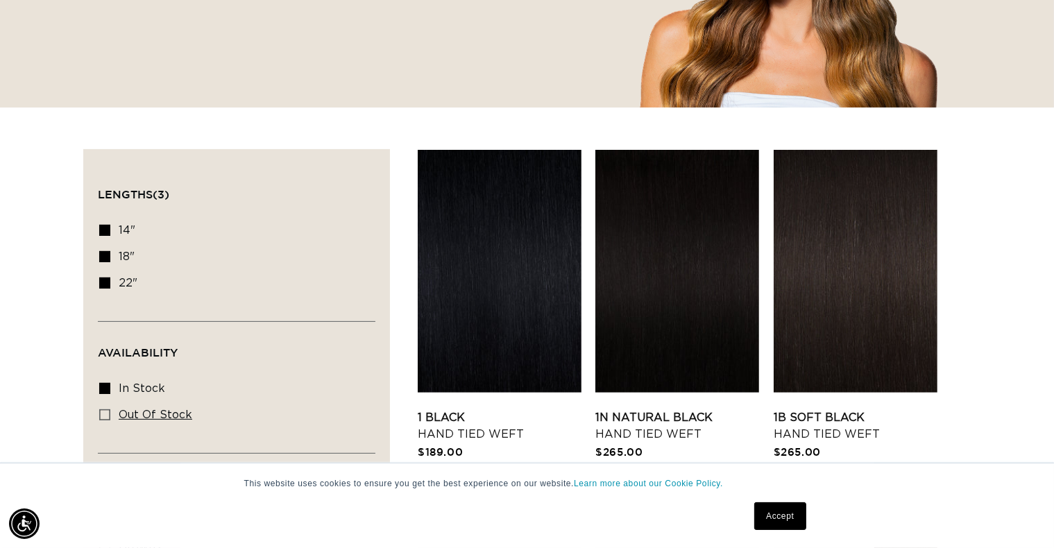
scroll to position [0, 1910]
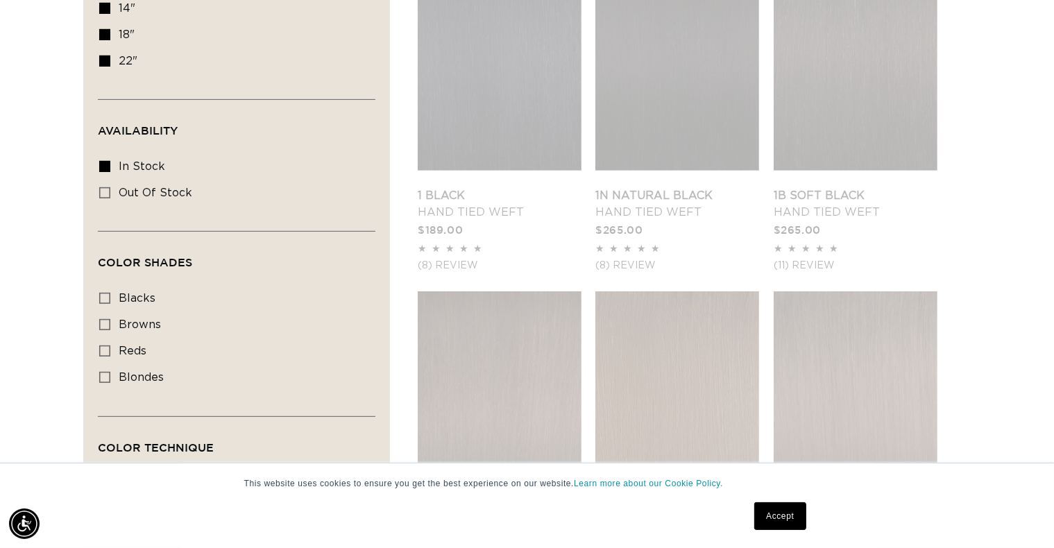
scroll to position [624, 0]
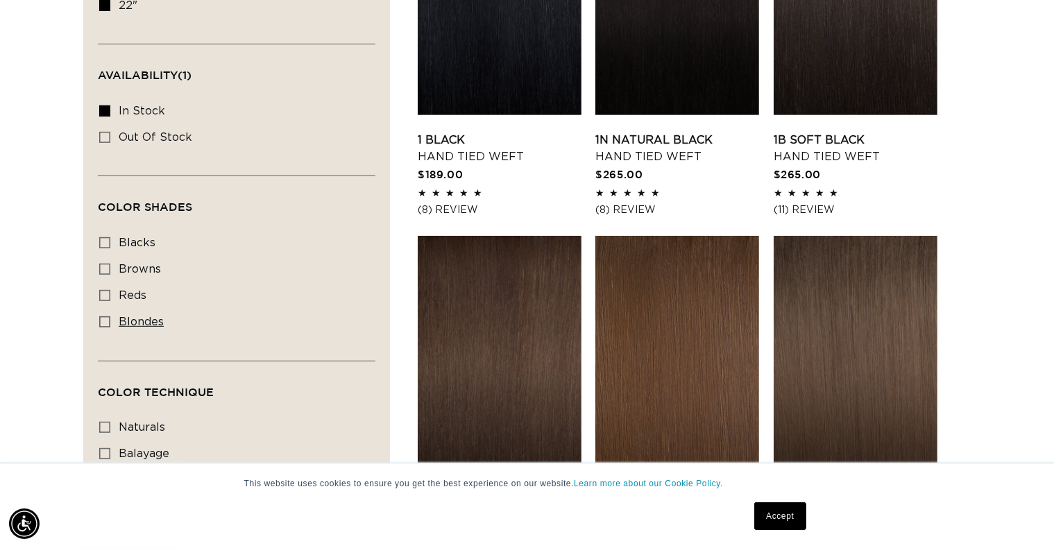
click at [105, 320] on icon at bounding box center [104, 321] width 11 height 11
click at [105, 320] on input "blondes blondes (23 products)" at bounding box center [104, 321] width 11 height 11
checkbox input "true"
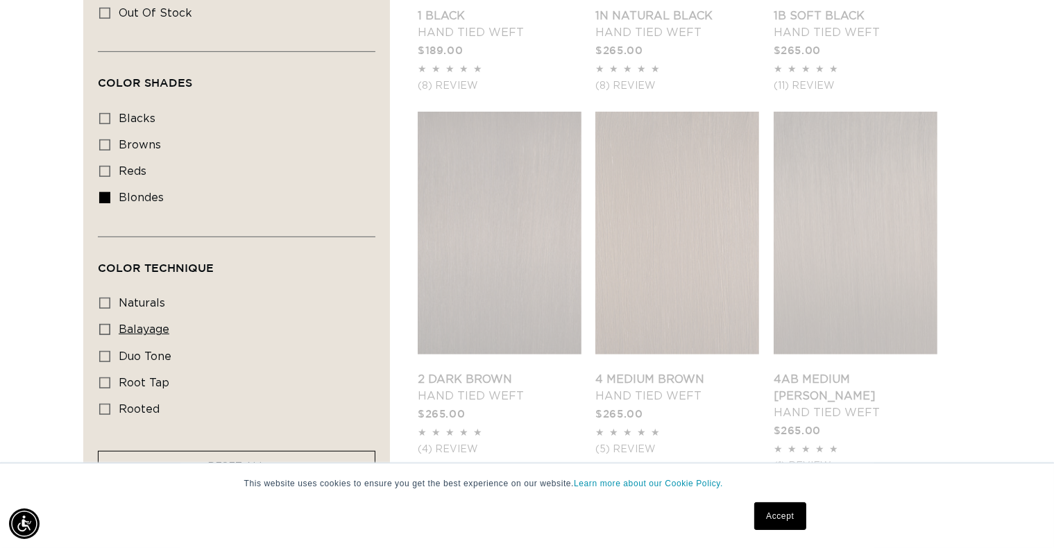
scroll to position [763, 0]
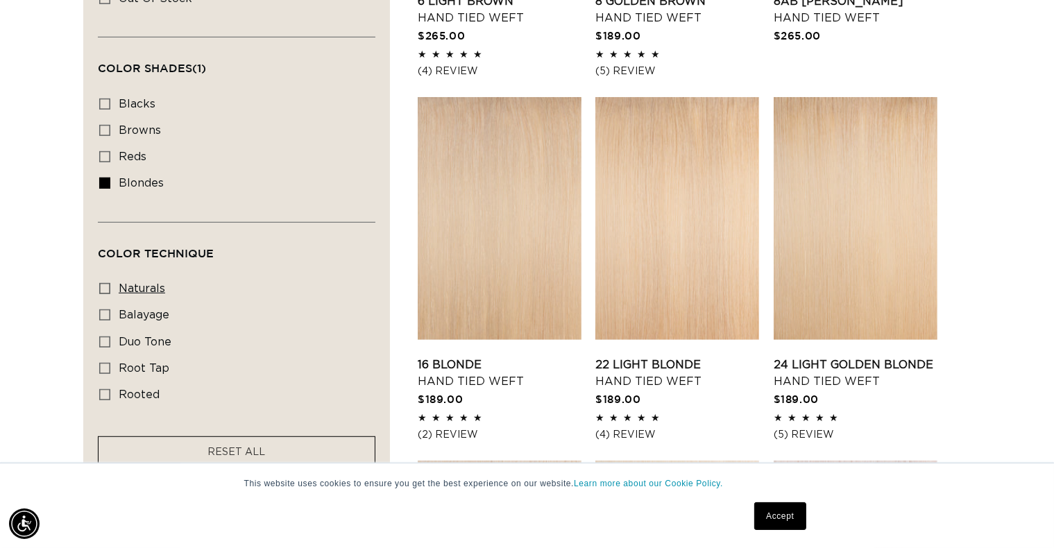
click at [105, 286] on icon at bounding box center [104, 288] width 11 height 11
click at [105, 286] on input "naturals naturals (10 products)" at bounding box center [104, 288] width 11 height 11
checkbox input "true"
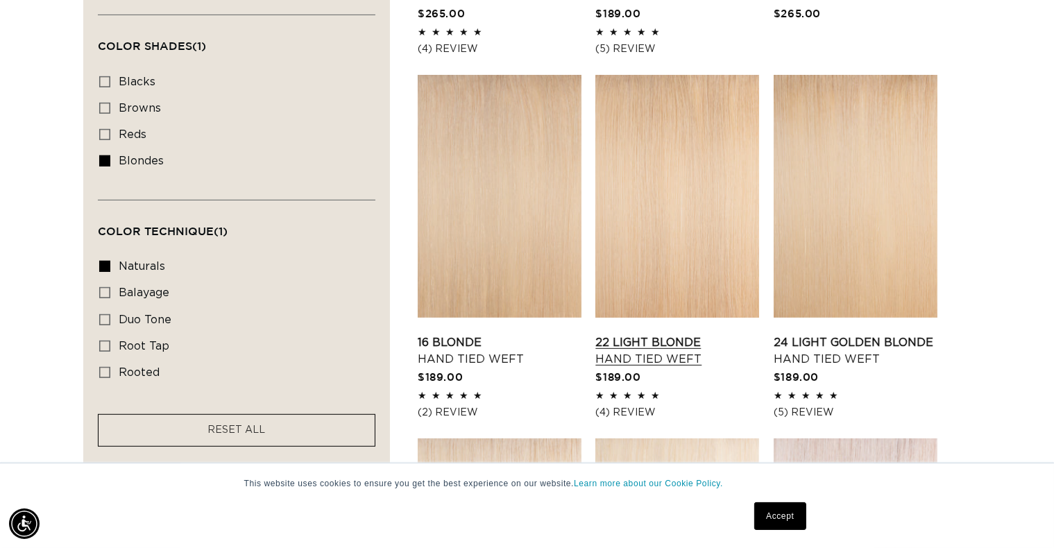
scroll to position [902, 0]
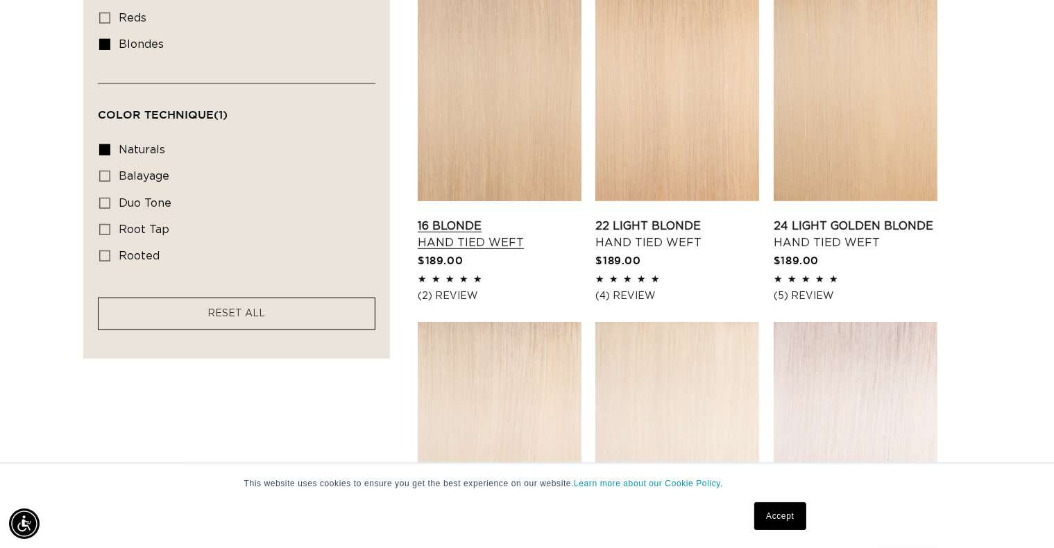
click at [487, 246] on link "16 Blonde Hand Tied Weft" at bounding box center [500, 234] width 164 height 33
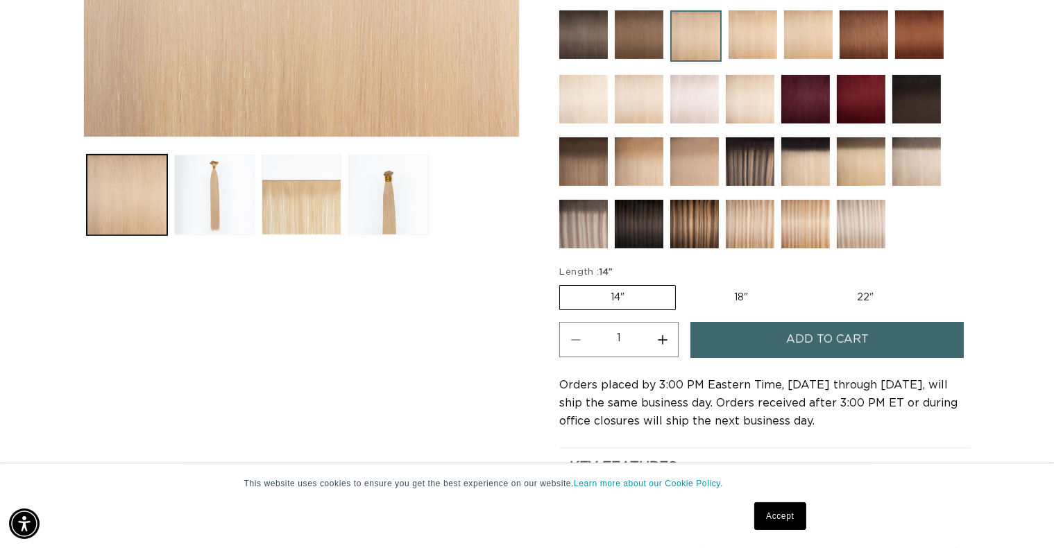
scroll to position [0, 954]
click at [725, 298] on label "18" Variant sold out or unavailable" at bounding box center [740, 298] width 115 height 24
click at [683, 283] on input "18" Variant sold out or unavailable" at bounding box center [683, 282] width 1 height 1
radio input "true"
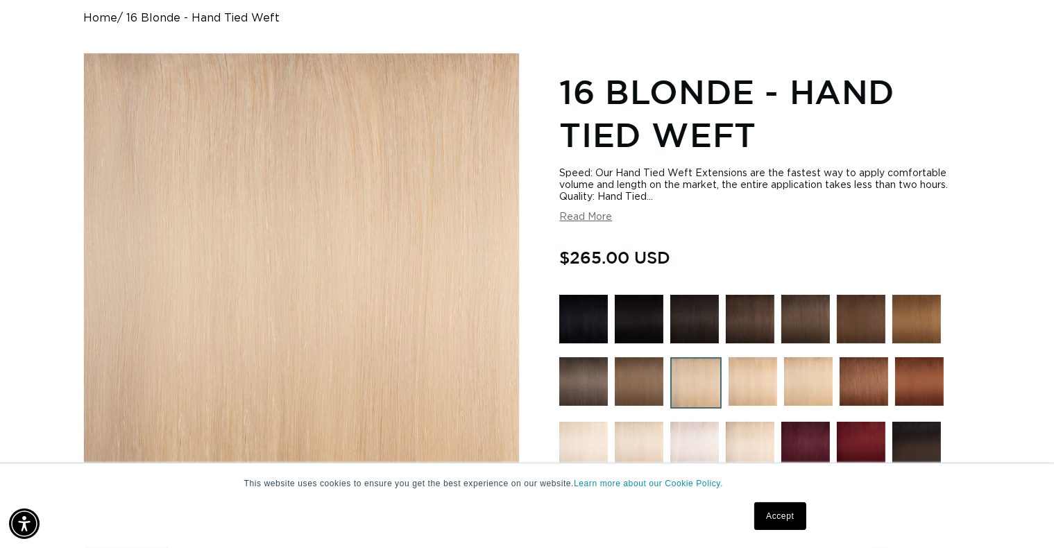
scroll to position [0, 1910]
click at [583, 215] on button "Read More" at bounding box center [585, 218] width 53 height 12
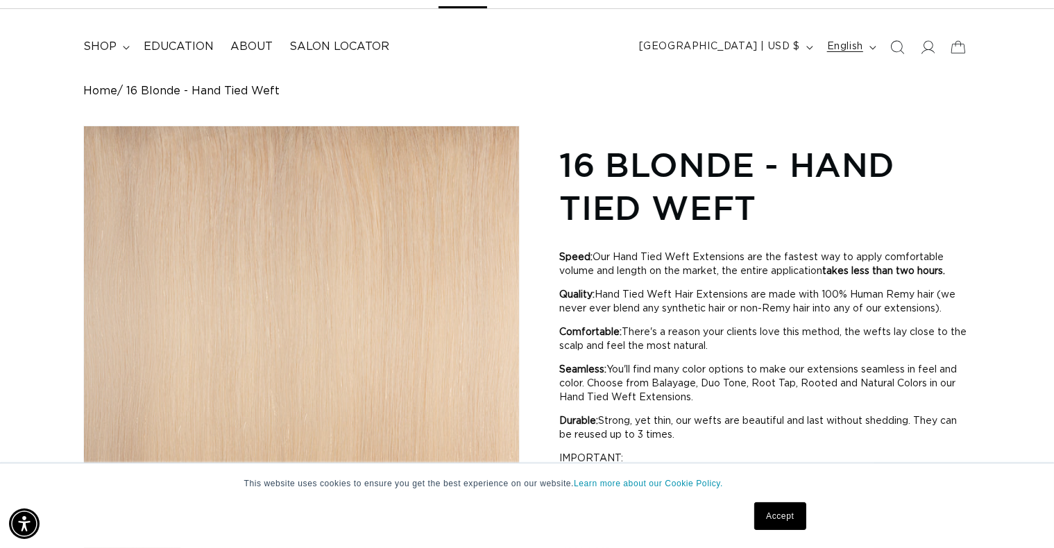
scroll to position [0, 0]
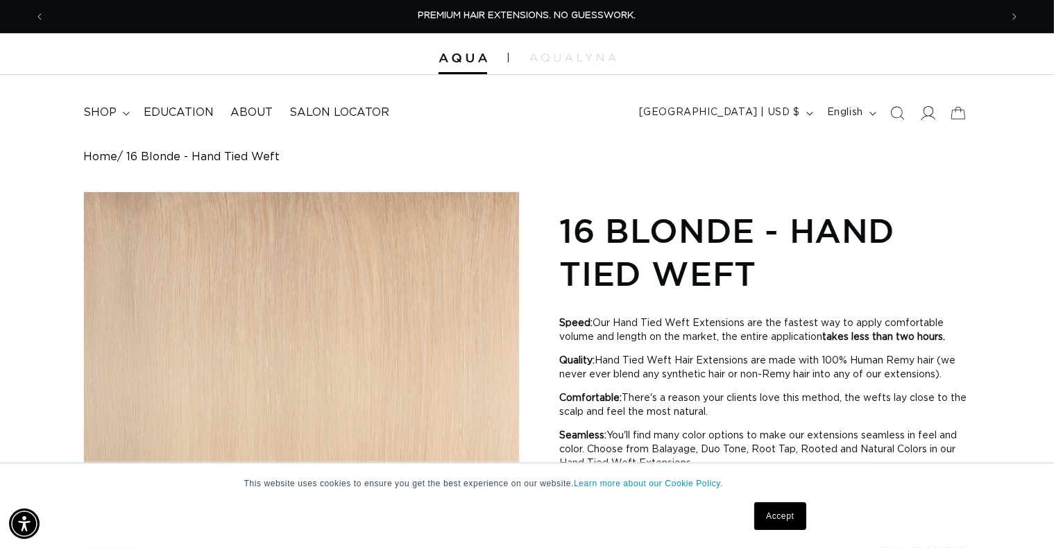
click at [928, 105] on icon at bounding box center [927, 112] width 15 height 15
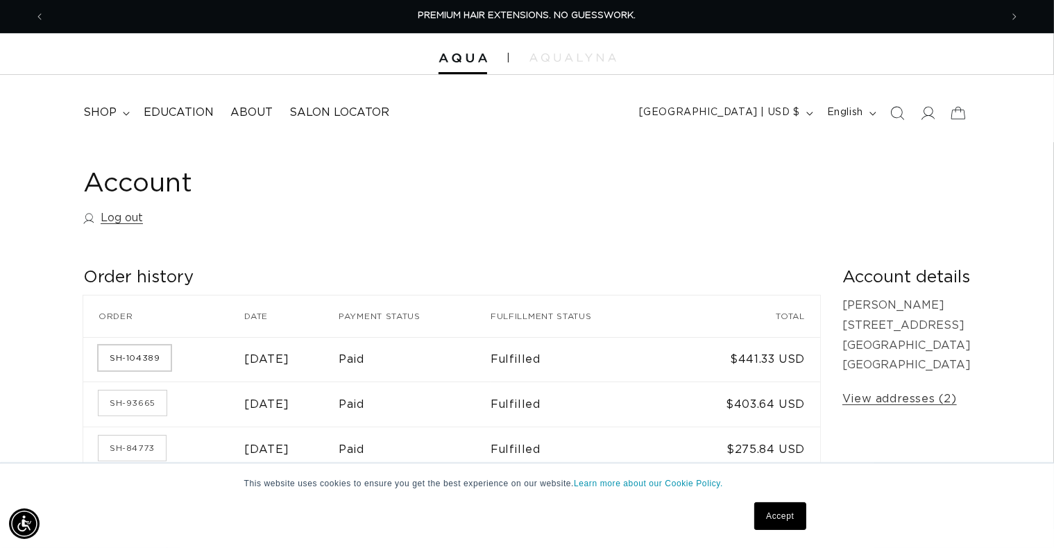
click at [144, 355] on link "SH-104389" at bounding box center [134, 357] width 72 height 25
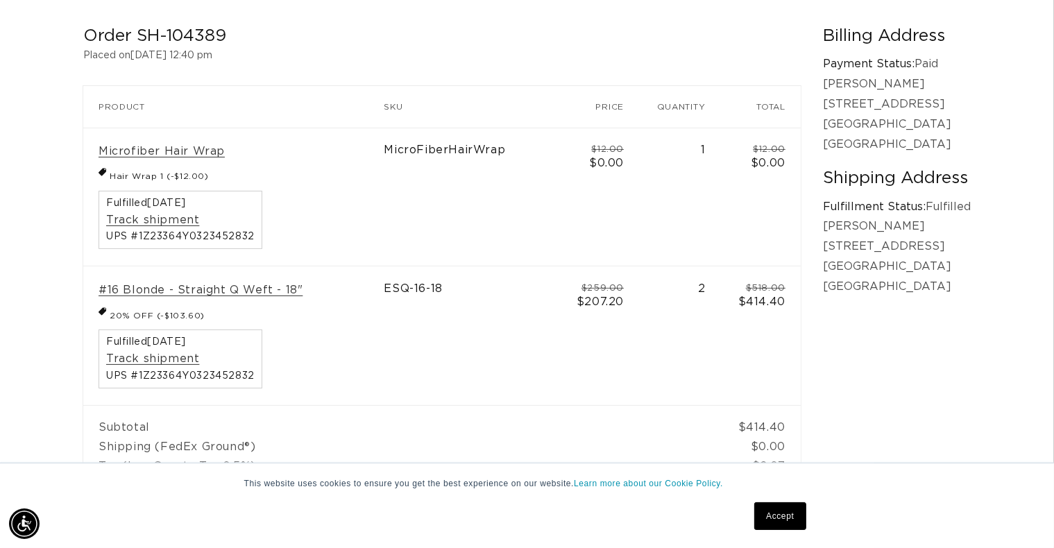
scroll to position [0, 954]
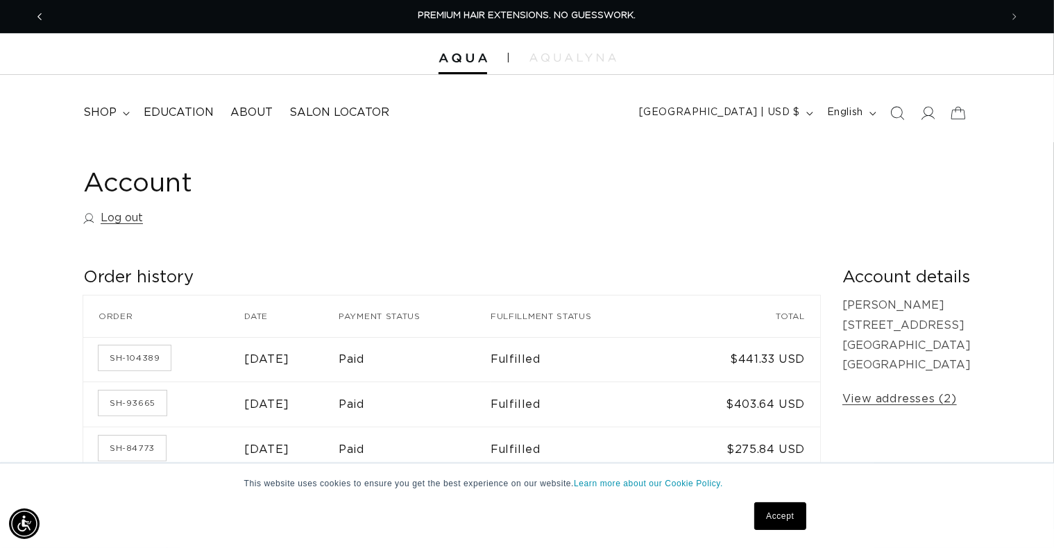
click at [42, 16] on icon "Previous announcement" at bounding box center [39, 16] width 5 height 15
click at [41, 15] on icon "Previous announcement" at bounding box center [39, 16] width 5 height 15
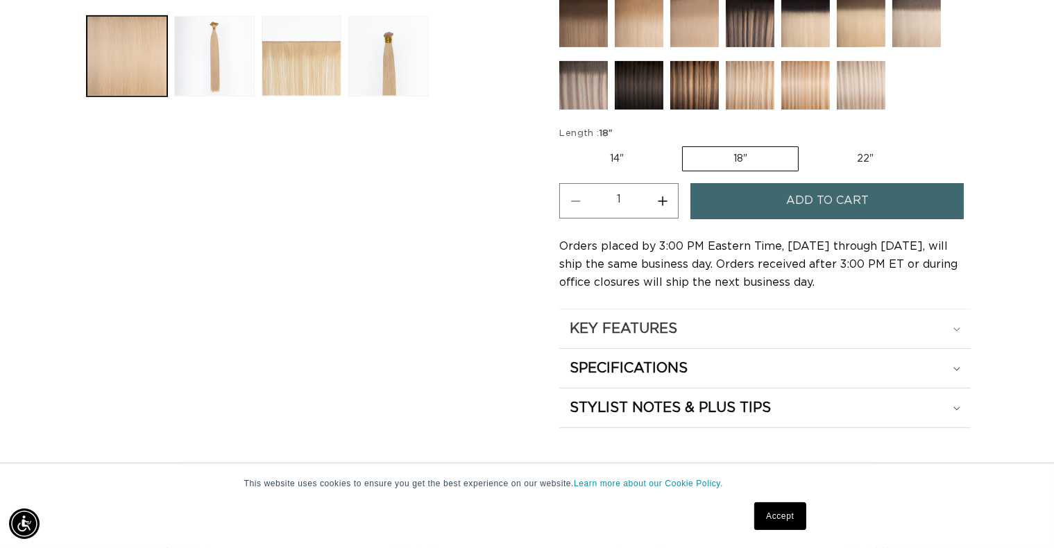
scroll to position [0, 954]
click at [957, 327] on icon at bounding box center [956, 329] width 7 height 4
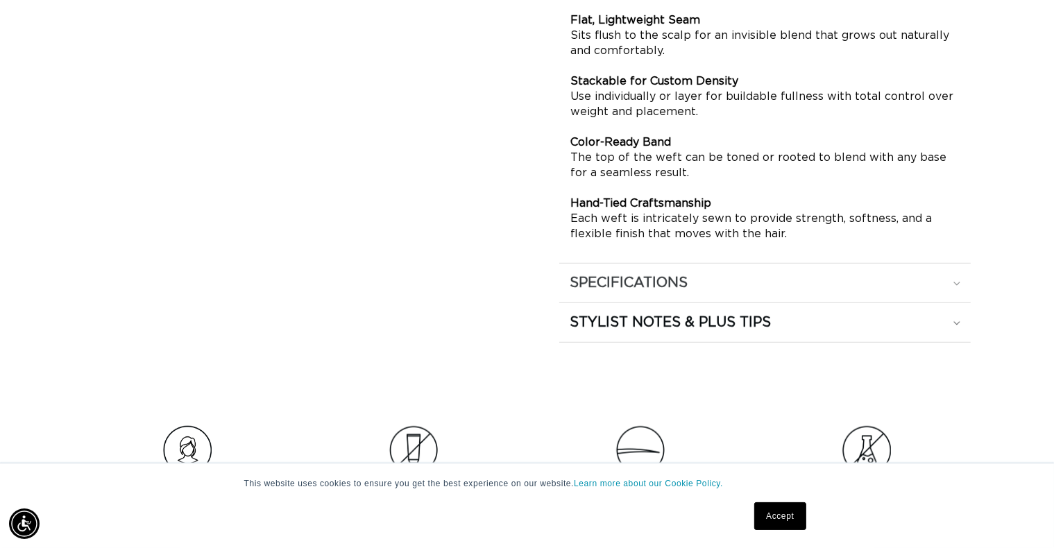
scroll to position [0, 0]
click at [958, 282] on icon at bounding box center [956, 284] width 7 height 4
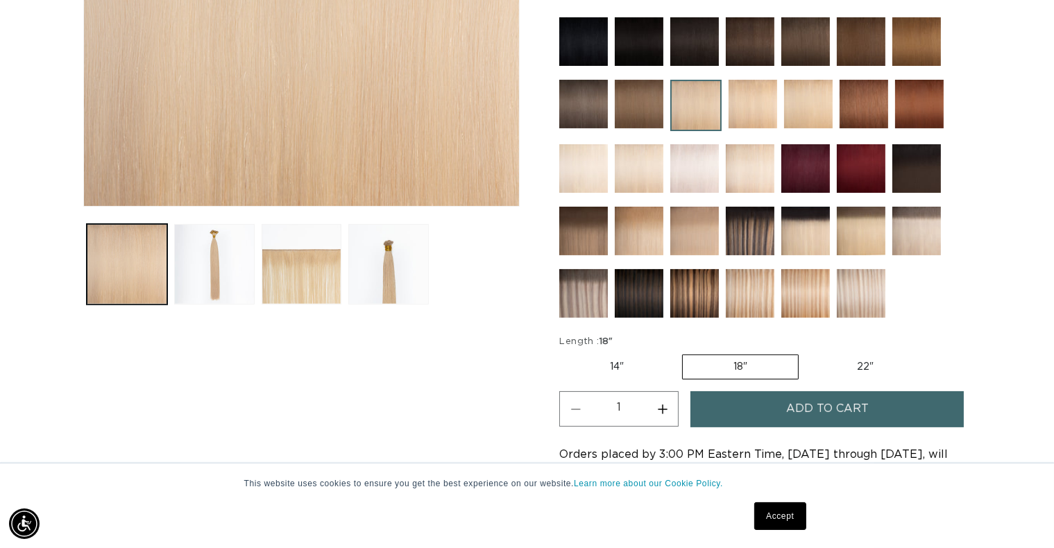
click at [862, 365] on label "22" Variant sold out or unavailable" at bounding box center [865, 367] width 118 height 24
click at [806, 352] on input "22" Variant sold out or unavailable" at bounding box center [805, 352] width 1 height 1
radio input "true"
click at [624, 364] on label "14" Variant sold out or unavailable" at bounding box center [616, 367] width 115 height 24
click at [563, 352] on input "14" Variant sold out or unavailable" at bounding box center [563, 352] width 1 height 1
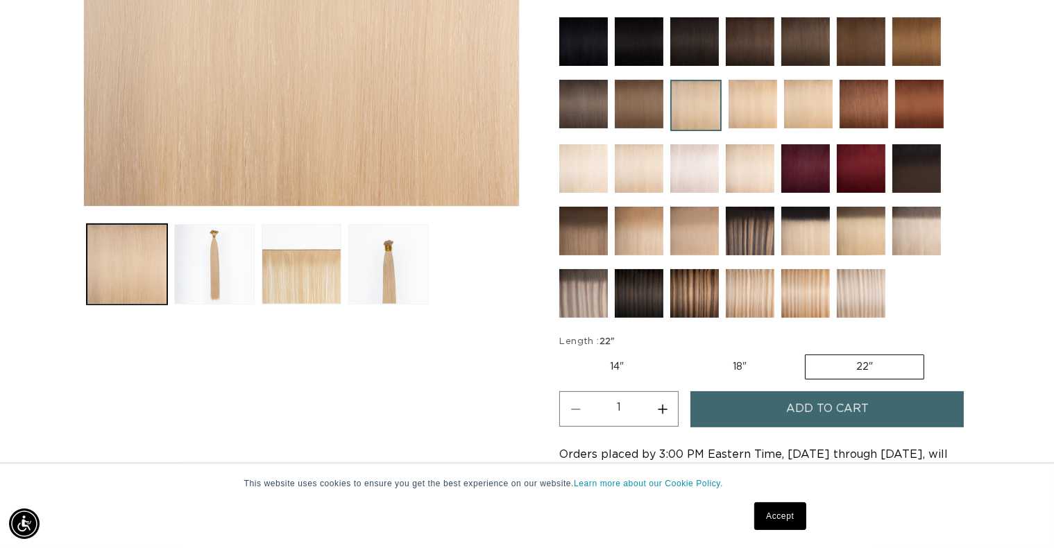
radio input "true"
click at [746, 362] on label "18" Variant sold out or unavailable" at bounding box center [740, 367] width 115 height 24
click at [683, 352] on input "18" Variant sold out or unavailable" at bounding box center [683, 352] width 1 height 1
radio input "true"
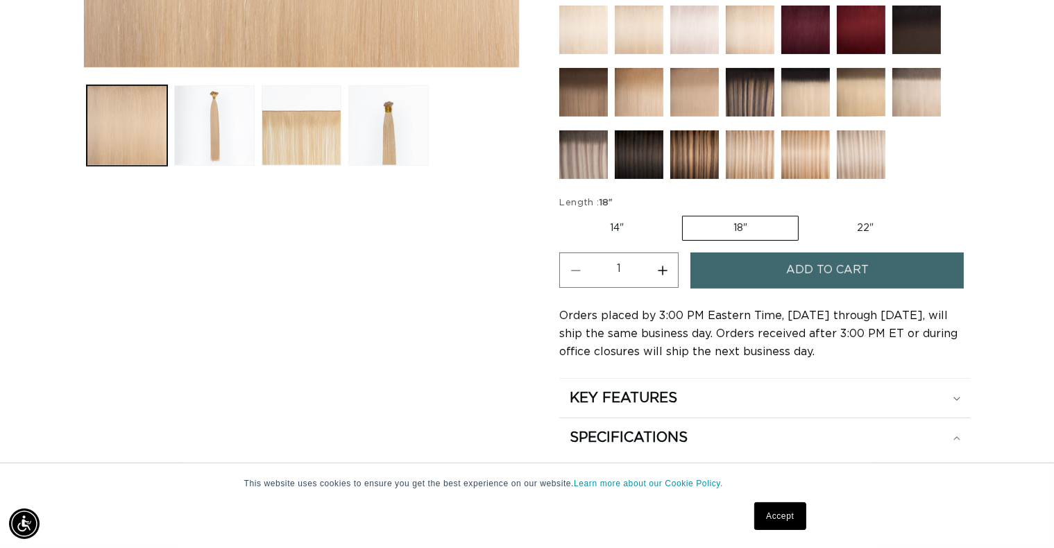
click at [663, 268] on button "Increase quantity for 16 Blonde - Hand Tied Weft" at bounding box center [661, 269] width 31 height 35
type input "2"
click at [811, 263] on span "Add to cart" at bounding box center [827, 269] width 83 height 35
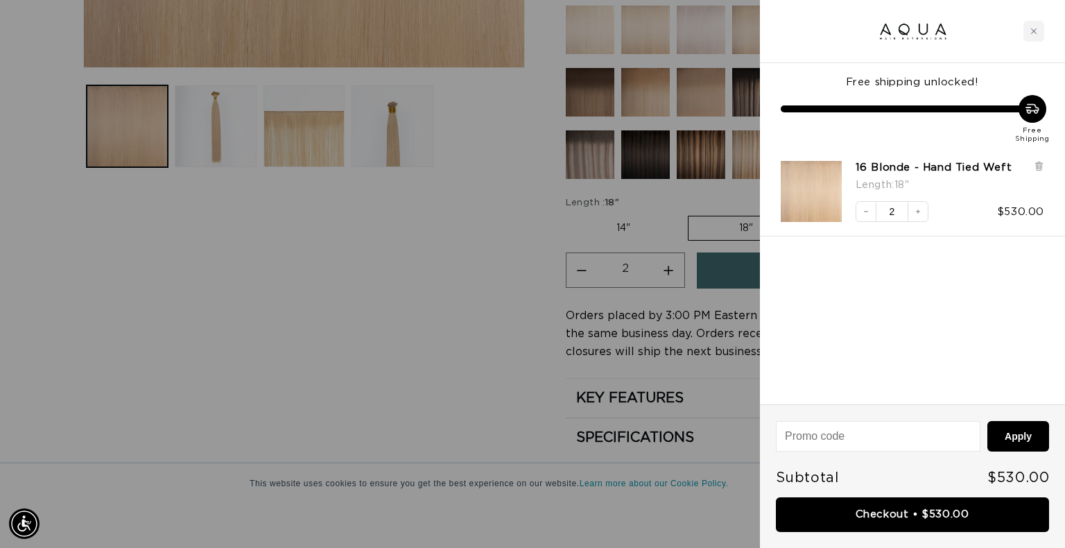
scroll to position [0, 1934]
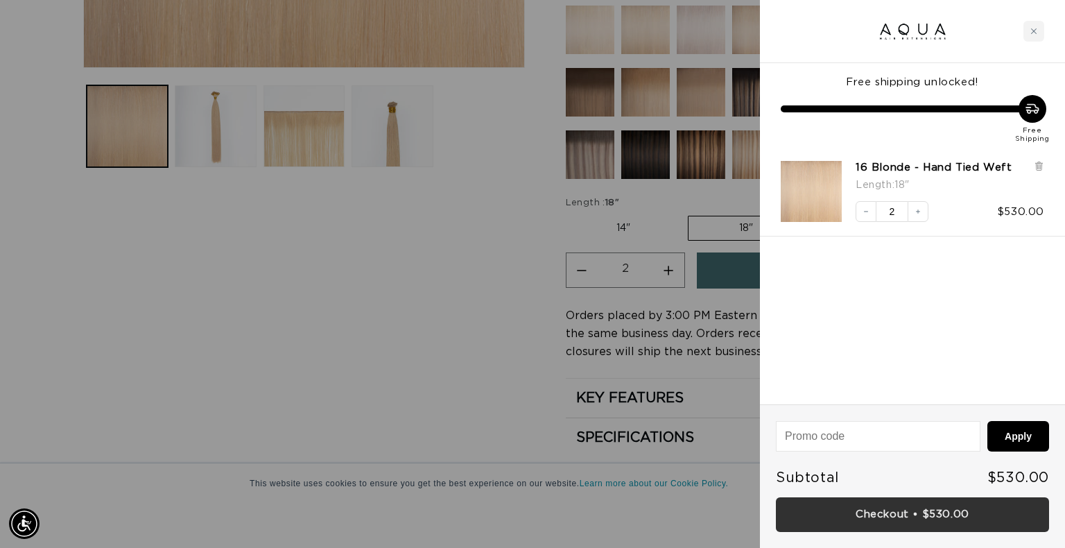
click at [891, 513] on link "Checkout • $530.00" at bounding box center [912, 514] width 273 height 35
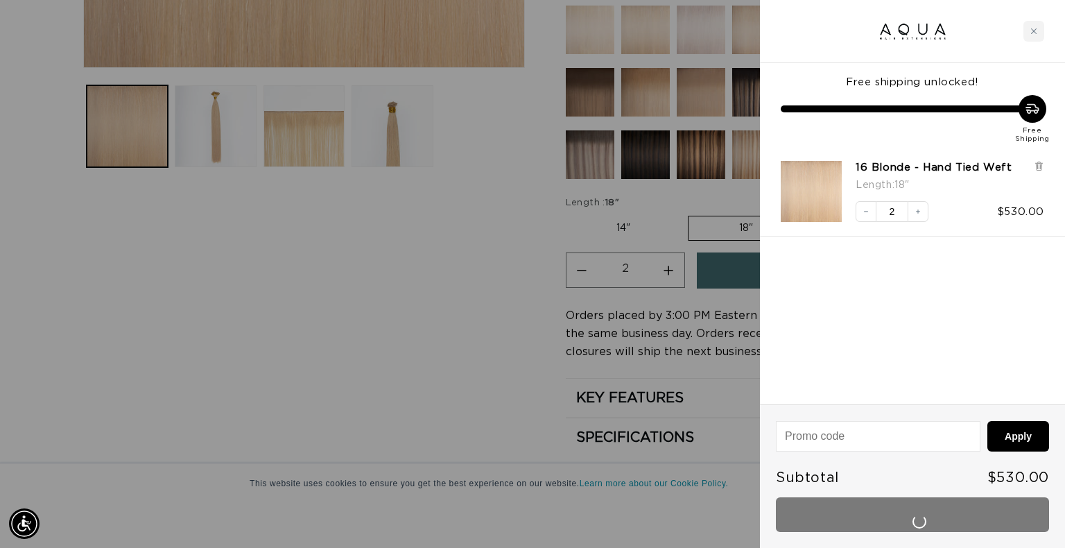
scroll to position [0, 0]
